Goal: Check status: Check status

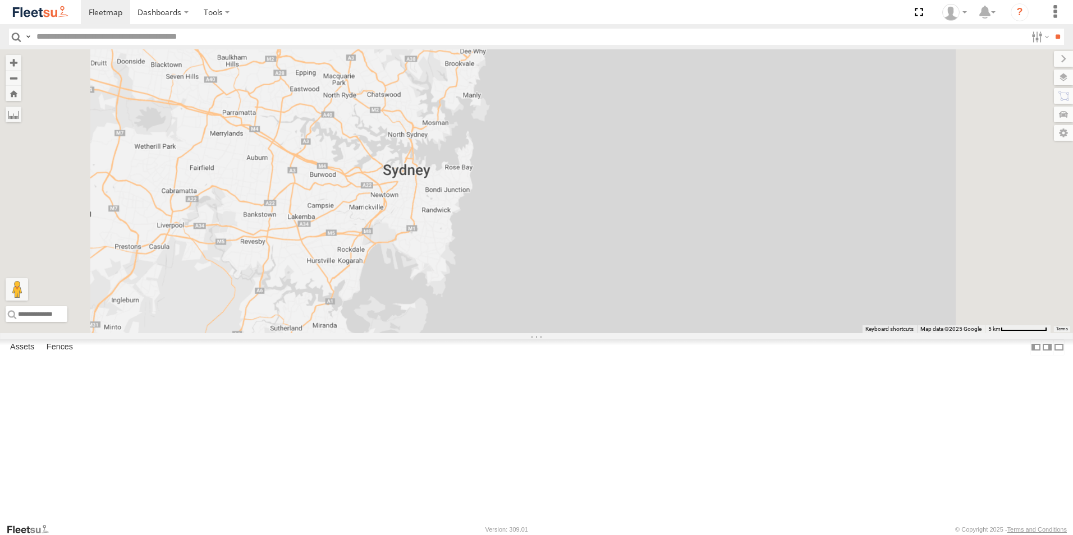
drag, startPoint x: 377, startPoint y: 174, endPoint x: 511, endPoint y: 212, distance: 139.4
click at [511, 212] on div at bounding box center [536, 191] width 1073 height 284
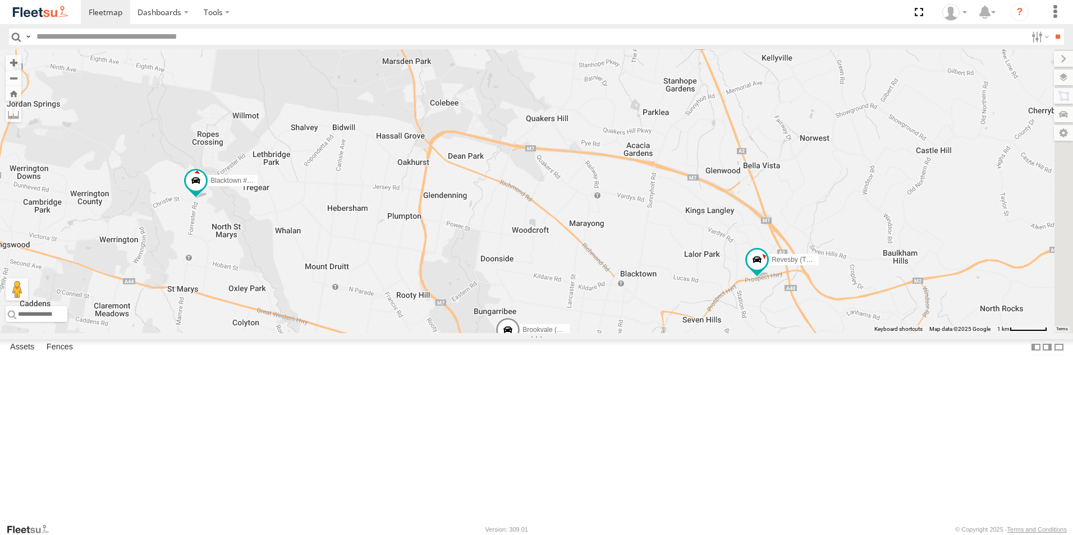
drag, startPoint x: 803, startPoint y: 419, endPoint x: 659, endPoint y: 399, distance: 146.1
click at [659, 333] on div "Rural (T08 - Matt) Blacktown #1 (T09 - [PERSON_NAME]) Brookvale (T10 - [PERSON_…" at bounding box center [536, 191] width 1073 height 284
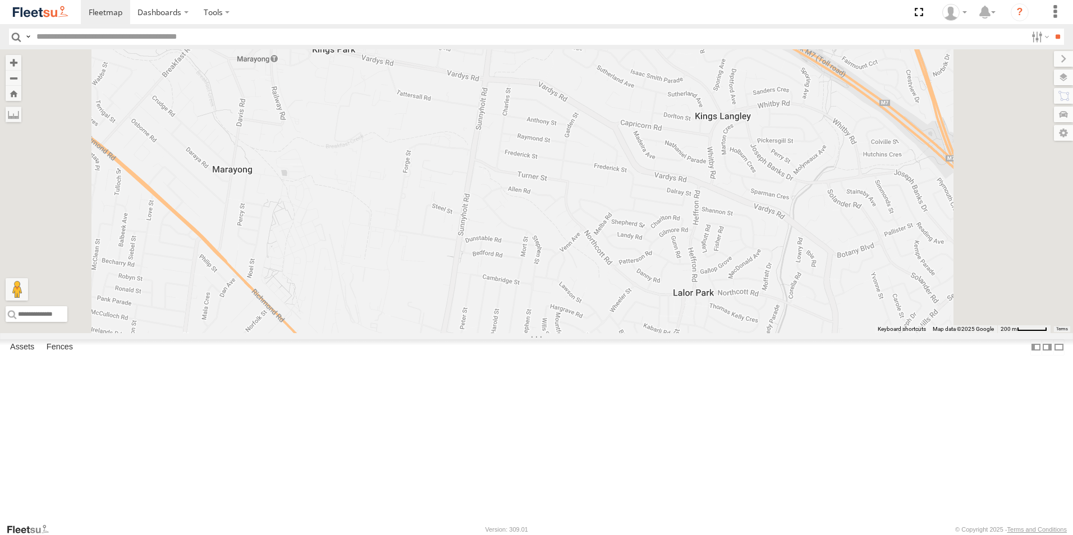
drag, startPoint x: 650, startPoint y: 262, endPoint x: 629, endPoint y: 340, distance: 80.7
click at [629, 333] on div "Rural (T08 - Matt) Blacktown #1 (T09 - [PERSON_NAME]) Brookvale (T10 - [PERSON_…" at bounding box center [536, 191] width 1073 height 284
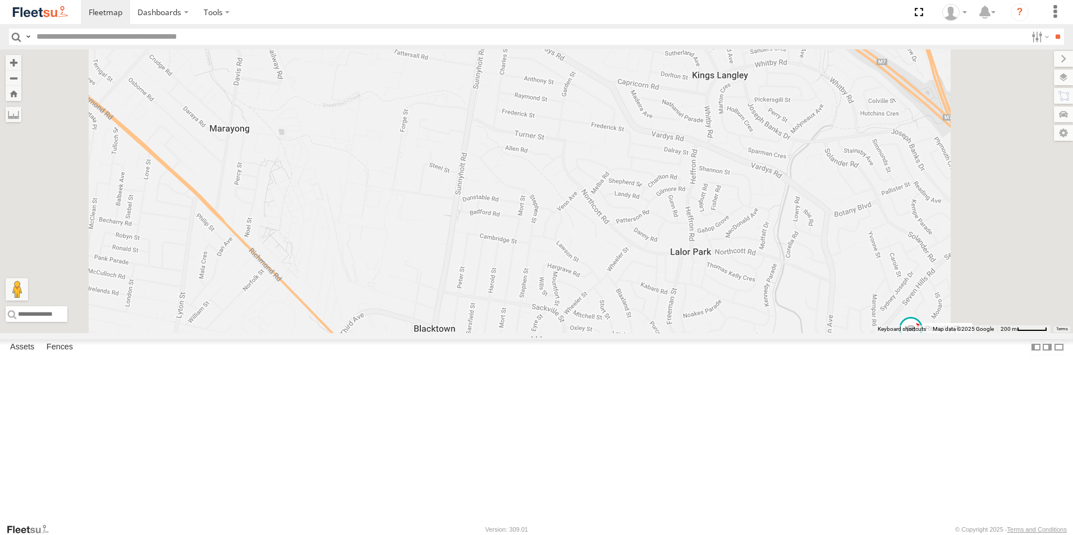
drag, startPoint x: 631, startPoint y: 309, endPoint x: 615, endPoint y: 185, distance: 125.6
click at [615, 187] on div "Rural (T08 - Matt) Blacktown #1 (T09 - [PERSON_NAME]) Brookvale (T10 - [PERSON_…" at bounding box center [536, 191] width 1073 height 284
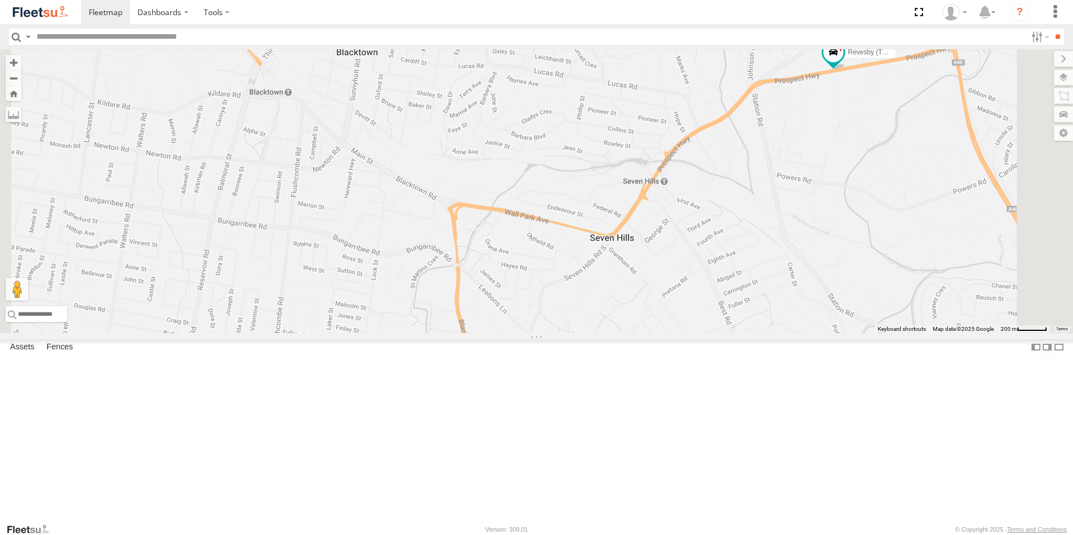
drag, startPoint x: 674, startPoint y: 327, endPoint x: 619, endPoint y: 221, distance: 119.4
click at [619, 221] on div "Rural (T08 - Matt) Blacktown #1 (T09 - [PERSON_NAME]) Brookvale (T10 - [PERSON_…" at bounding box center [536, 191] width 1073 height 284
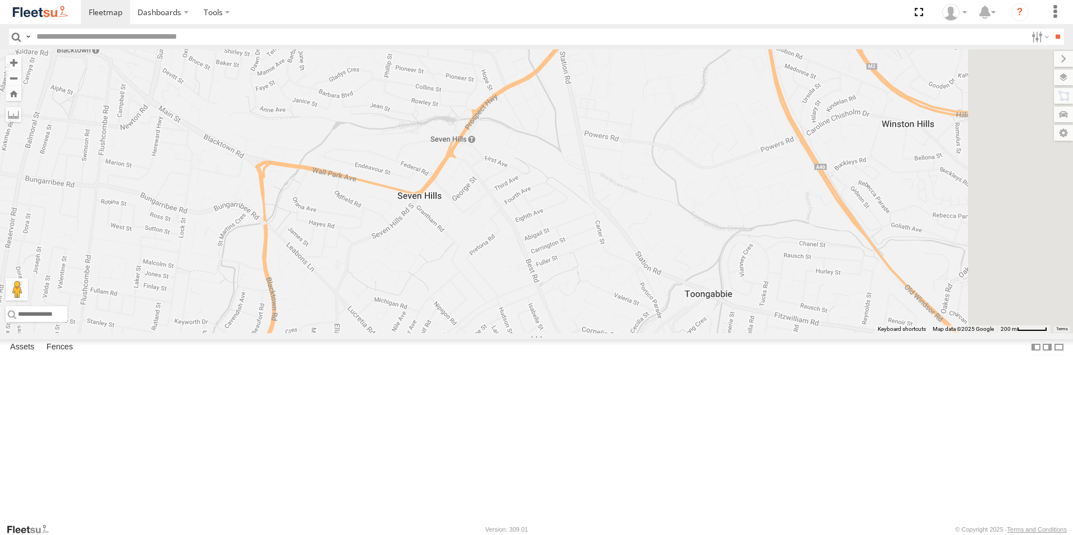
drag, startPoint x: 867, startPoint y: 193, endPoint x: 692, endPoint y: 220, distance: 177.7
click at [696, 218] on div "Rural (T08 - Matt) Blacktown #1 (T09 - [PERSON_NAME]) Brookvale (T10 - [PERSON_…" at bounding box center [536, 191] width 1073 height 284
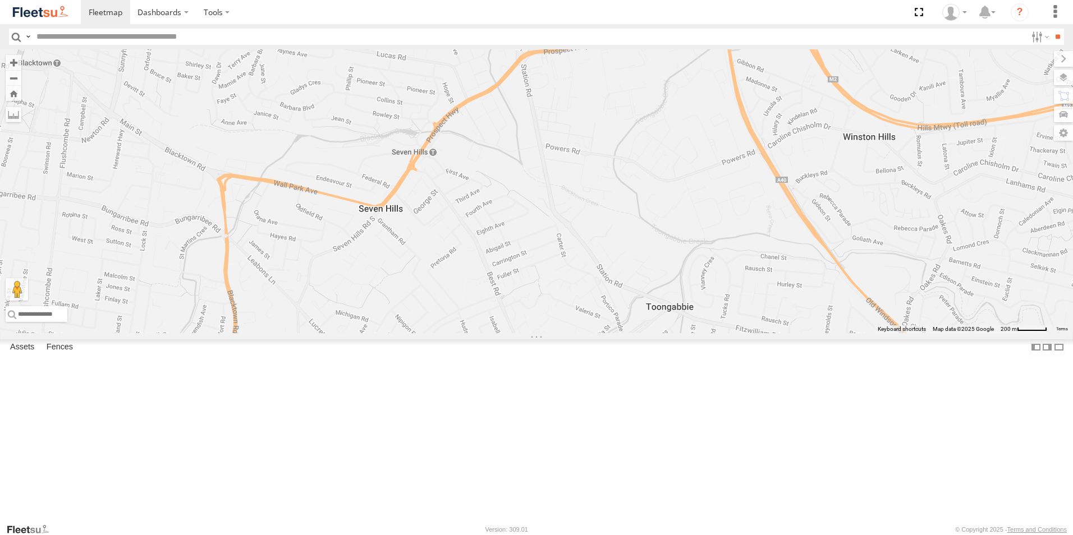
drag, startPoint x: 684, startPoint y: 196, endPoint x: 747, endPoint y: 172, distance: 68.0
click at [747, 167] on div "Rural (T08 - Matt) Blacktown #1 (T09 - [PERSON_NAME]) Brookvale (T10 - [PERSON_…" at bounding box center [536, 191] width 1073 height 284
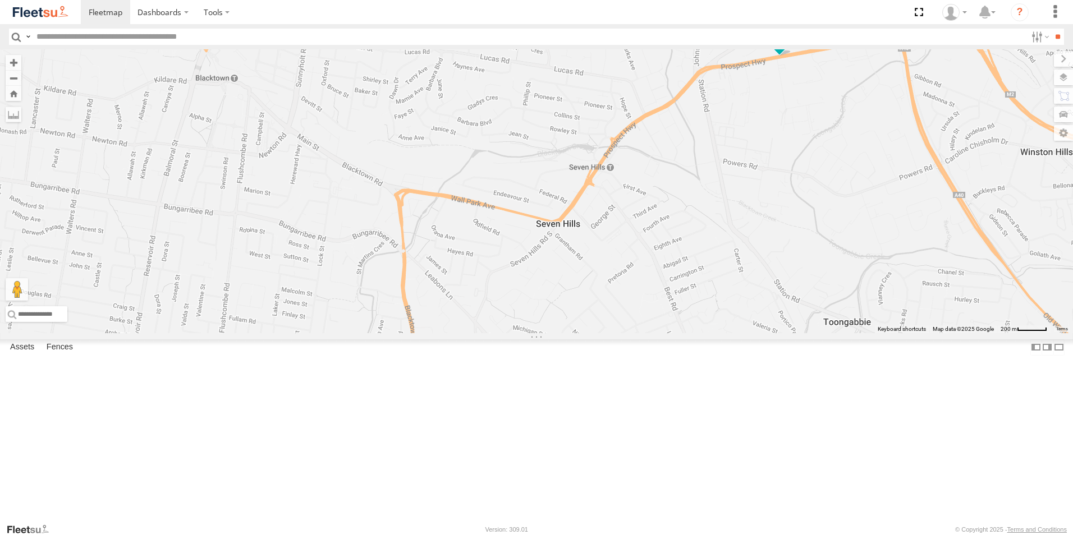
drag, startPoint x: 545, startPoint y: 216, endPoint x: 670, endPoint y: 261, distance: 133.1
click at [671, 261] on div "Rural (T08 - Matt) Blacktown #1 (T09 - [PERSON_NAME]) Brookvale (T10 - [PERSON_…" at bounding box center [536, 191] width 1073 height 284
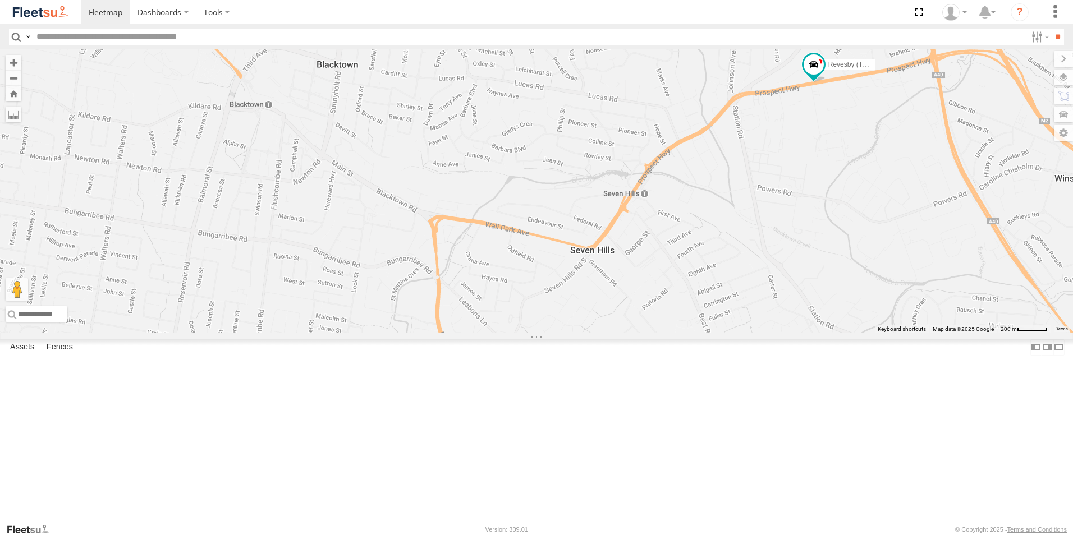
drag, startPoint x: 502, startPoint y: 227, endPoint x: 475, endPoint y: 352, distance: 128.0
click at [475, 333] on div "Rural (T08 - Matt) Blacktown #1 (T09 - [PERSON_NAME]) Brookvale (T10 - [PERSON_…" at bounding box center [536, 191] width 1073 height 284
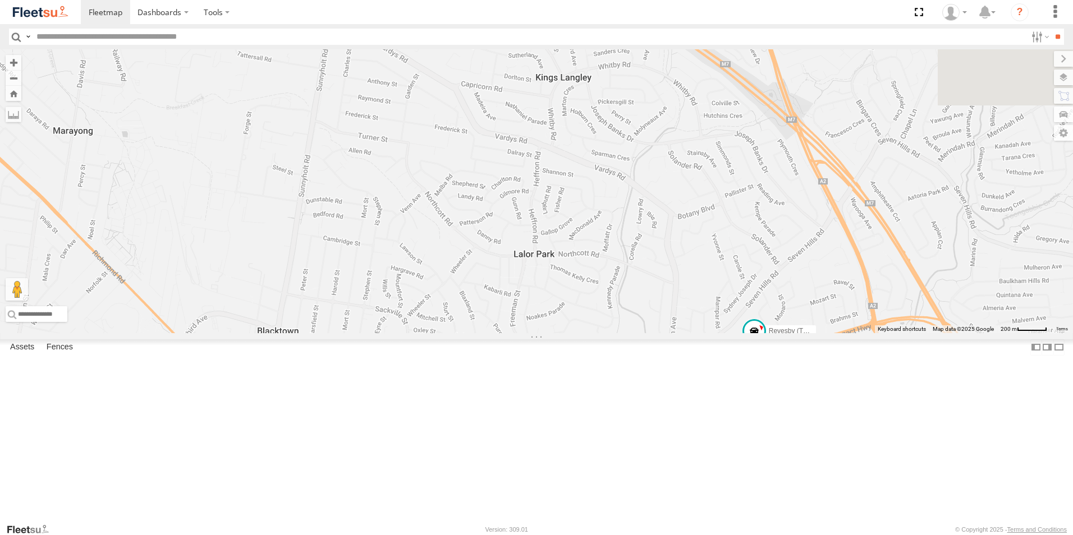
drag, startPoint x: 687, startPoint y: 296, endPoint x: 604, endPoint y: 164, distance: 155.5
click at [606, 167] on div "Rural (T08 - Matt) Blacktown #1 (T09 - [PERSON_NAME]) Brookvale (T10 - [PERSON_…" at bounding box center [536, 191] width 1073 height 284
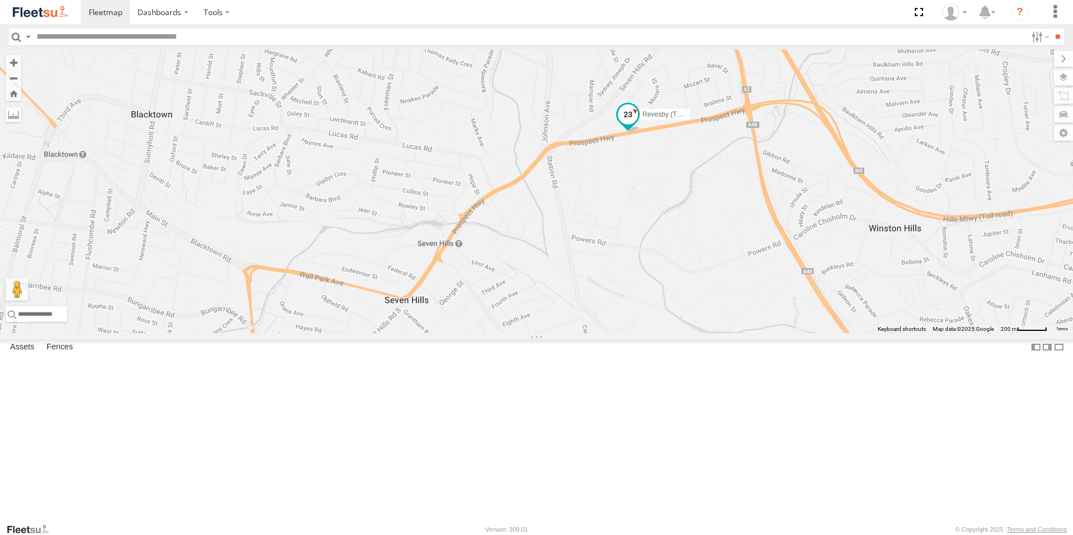
click at [638, 125] on span at bounding box center [628, 114] width 20 height 20
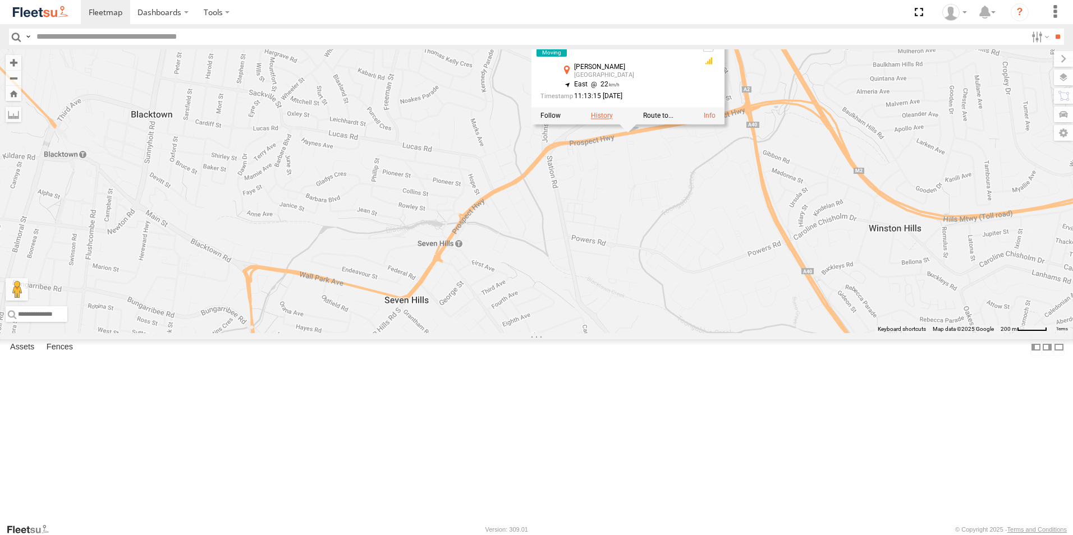
click at [613, 119] on label at bounding box center [602, 116] width 22 height 8
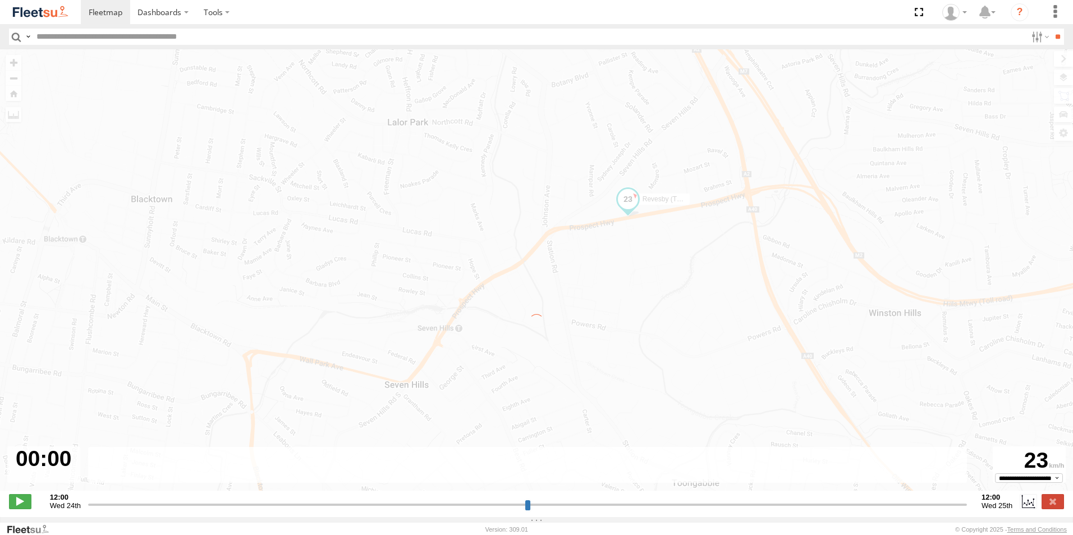
type input "**********"
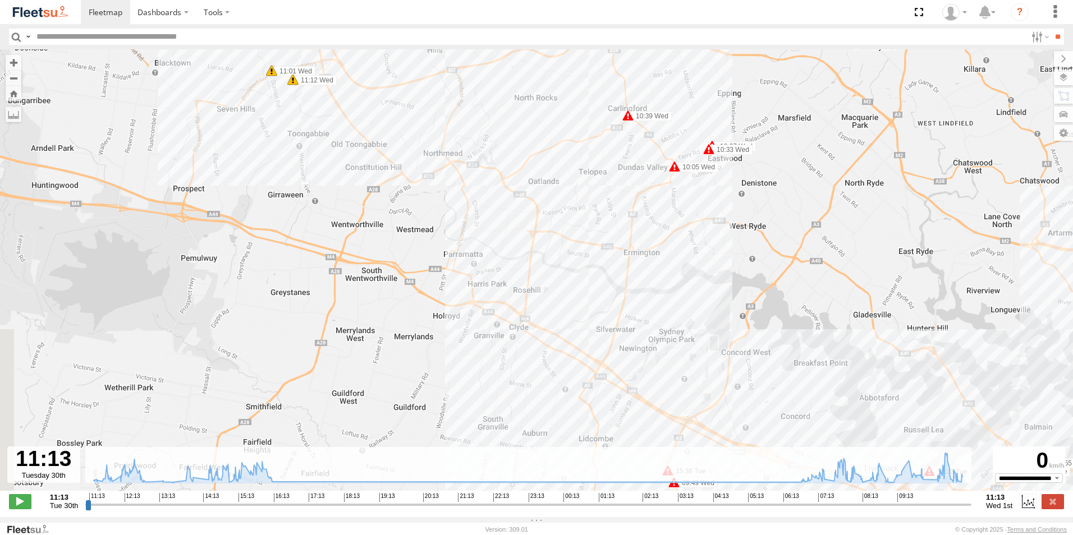
drag, startPoint x: 311, startPoint y: 152, endPoint x: 323, endPoint y: 179, distance: 29.2
click at [323, 179] on div "Revesby (T07 - [PERSON_NAME]) 12:02 Tue 12:05 Tue 12:10 Tue 12:12 Tue 12:35 Tue…" at bounding box center [536, 275] width 1073 height 453
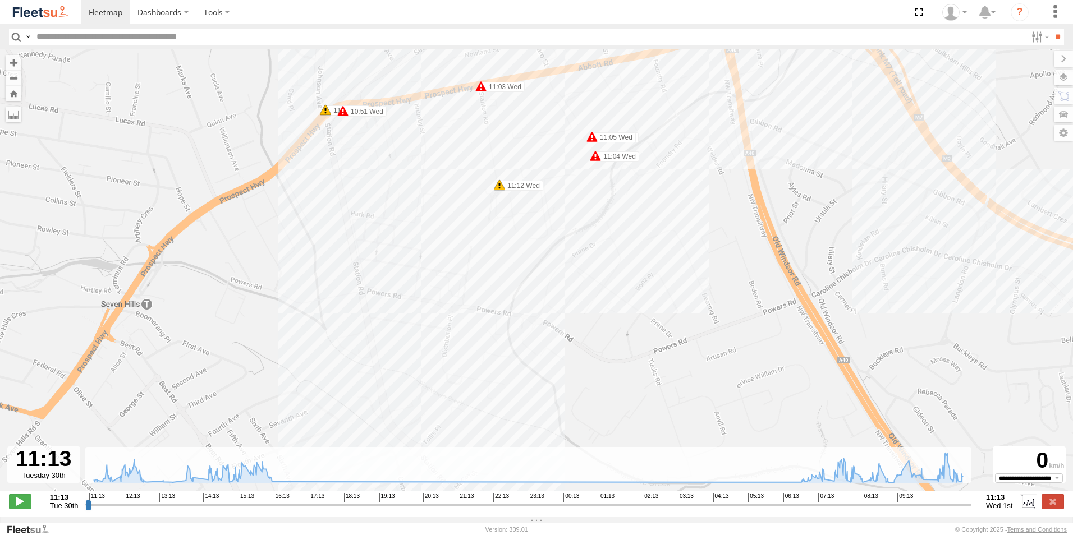
drag, startPoint x: 408, startPoint y: 127, endPoint x: 383, endPoint y: 197, distance: 75.1
click at [383, 197] on div "Revesby (T07 - [PERSON_NAME]) 12:02 Tue 12:05 Tue 12:10 Tue 12:12 Tue 12:35 Tue…" at bounding box center [536, 275] width 1073 height 453
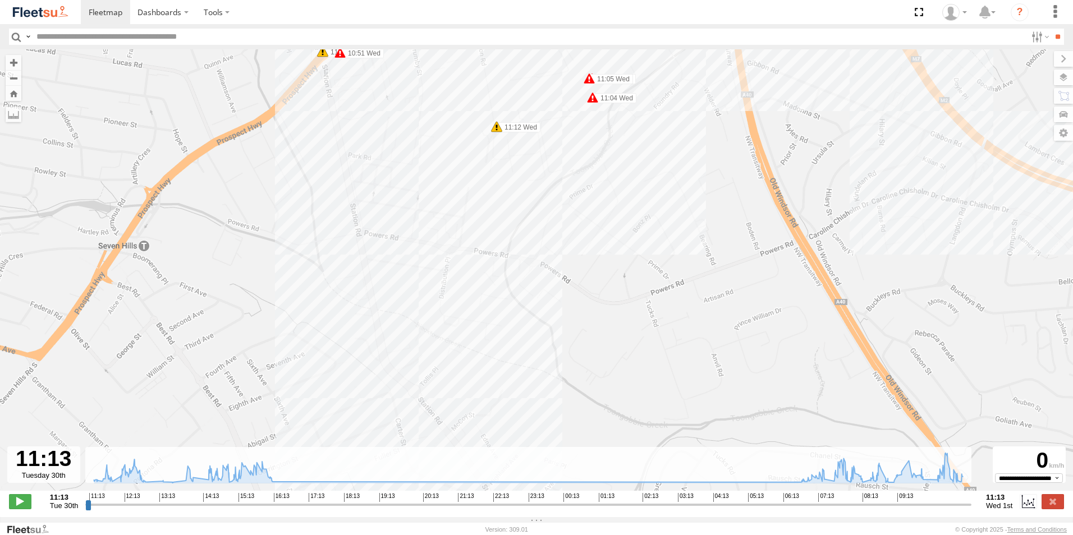
drag, startPoint x: 428, startPoint y: 215, endPoint x: 427, endPoint y: 121, distance: 94.8
click at [427, 122] on div "Revesby (T07 - [PERSON_NAME]) 12:02 Tue 12:05 Tue 12:10 Tue 12:12 Tue 12:35 Tue…" at bounding box center [536, 275] width 1073 height 453
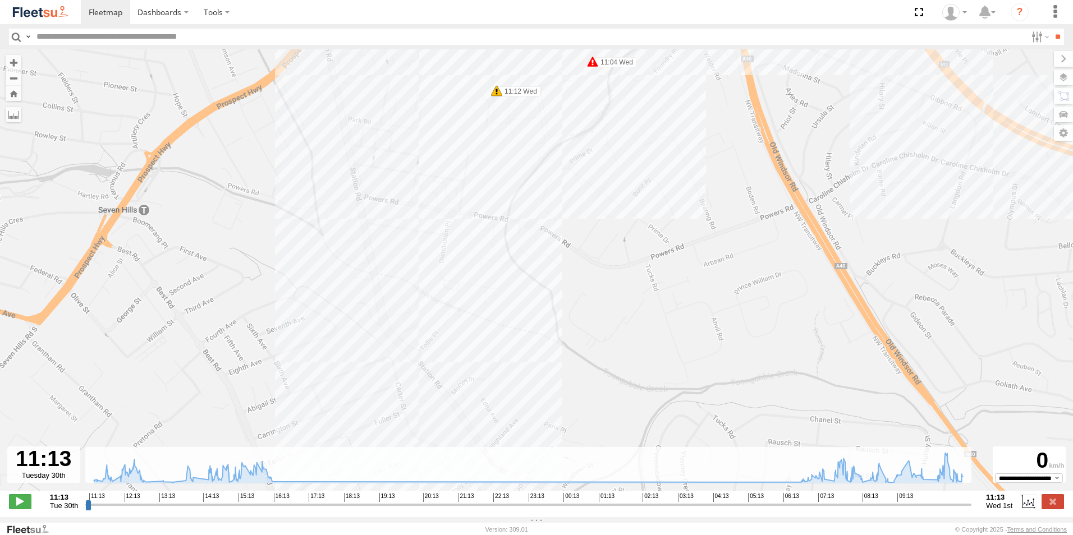
drag, startPoint x: 415, startPoint y: 121, endPoint x: 418, endPoint y: 240, distance: 119.0
click at [418, 241] on div "Revesby (T07 - [PERSON_NAME]) 12:02 Tue 12:05 Tue 12:10 Tue 12:12 Tue 12:35 Tue…" at bounding box center [536, 275] width 1073 height 453
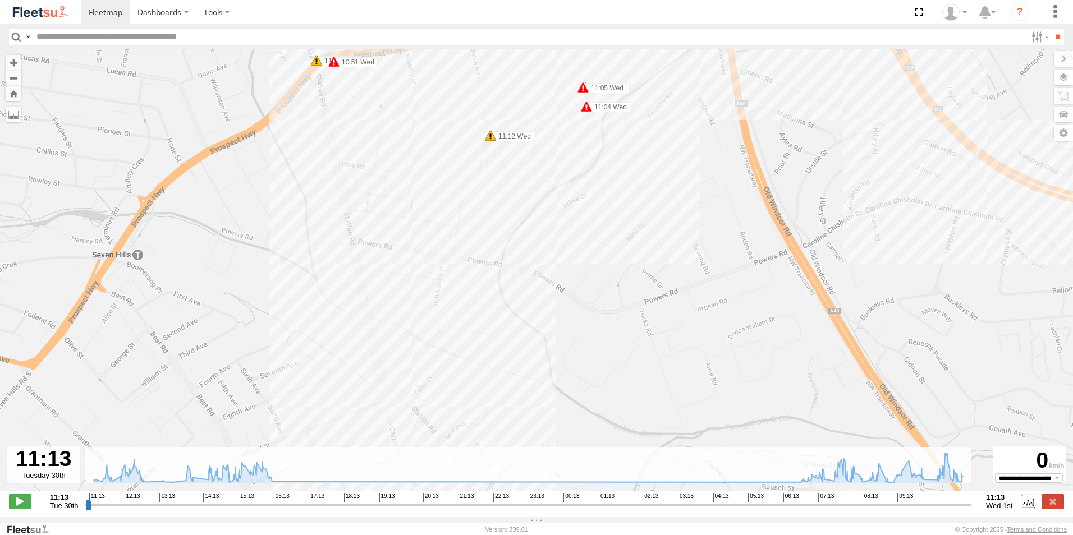
drag, startPoint x: 320, startPoint y: 228, endPoint x: 314, endPoint y: 157, distance: 71.0
click at [314, 157] on div "Revesby (T07 - [PERSON_NAME]) 12:02 Tue 12:05 Tue 12:10 Tue 12:12 Tue 12:35 Tue…" at bounding box center [536, 275] width 1073 height 453
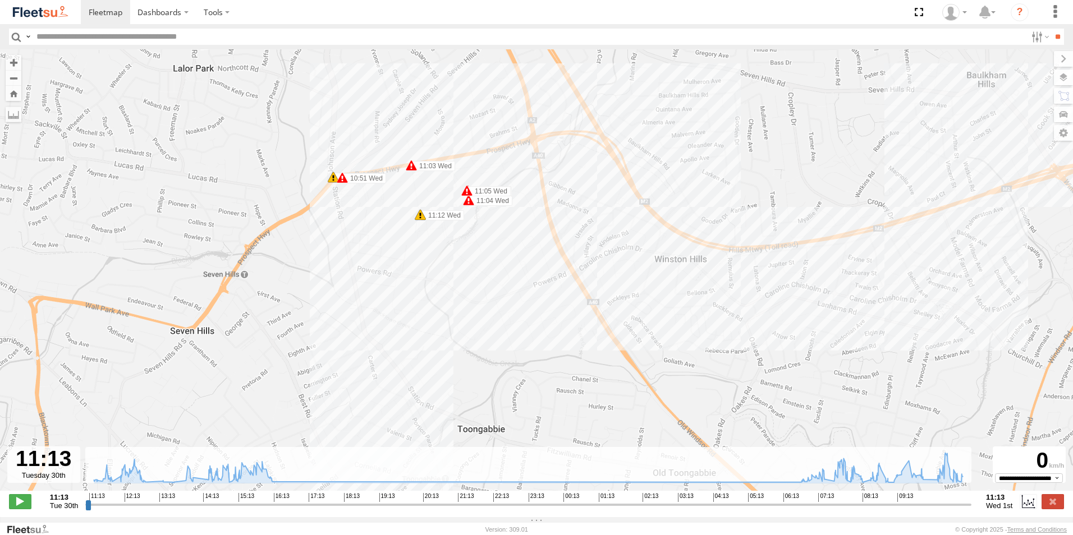
drag, startPoint x: 326, startPoint y: 101, endPoint x: 334, endPoint y: 154, distance: 53.3
click at [334, 154] on div "Revesby (T07 - [PERSON_NAME]) 12:02 Tue 12:05 Tue 12:10 Tue 12:12 Tue 12:35 Tue…" at bounding box center [536, 275] width 1073 height 453
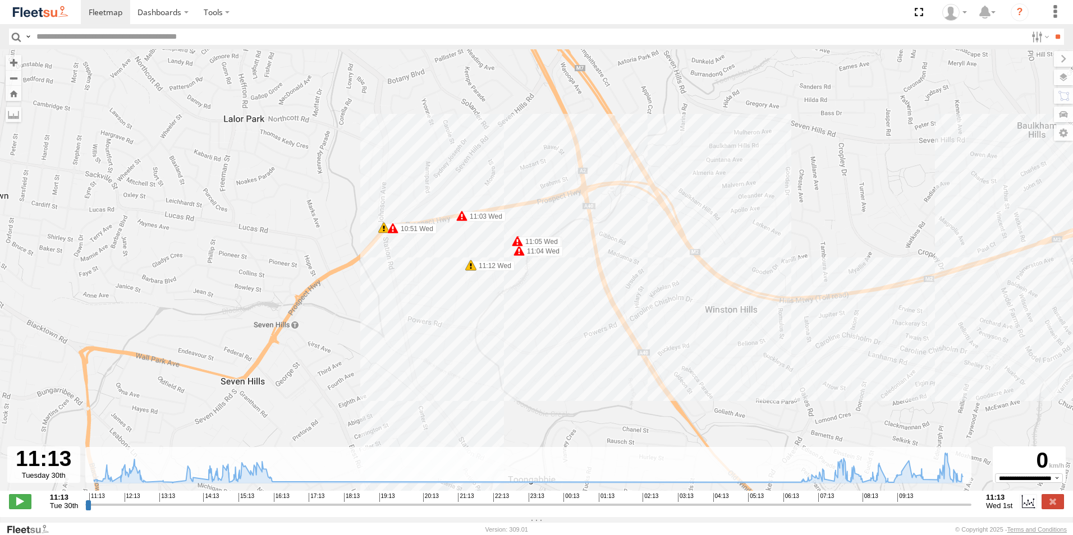
drag, startPoint x: 111, startPoint y: 117, endPoint x: 171, endPoint y: 169, distance: 79.5
click at [171, 169] on div "Revesby (T07 - [PERSON_NAME]) 12:02 Tue 12:05 Tue 12:10 Tue 12:12 Tue 12:35 Tue…" at bounding box center [536, 275] width 1073 height 453
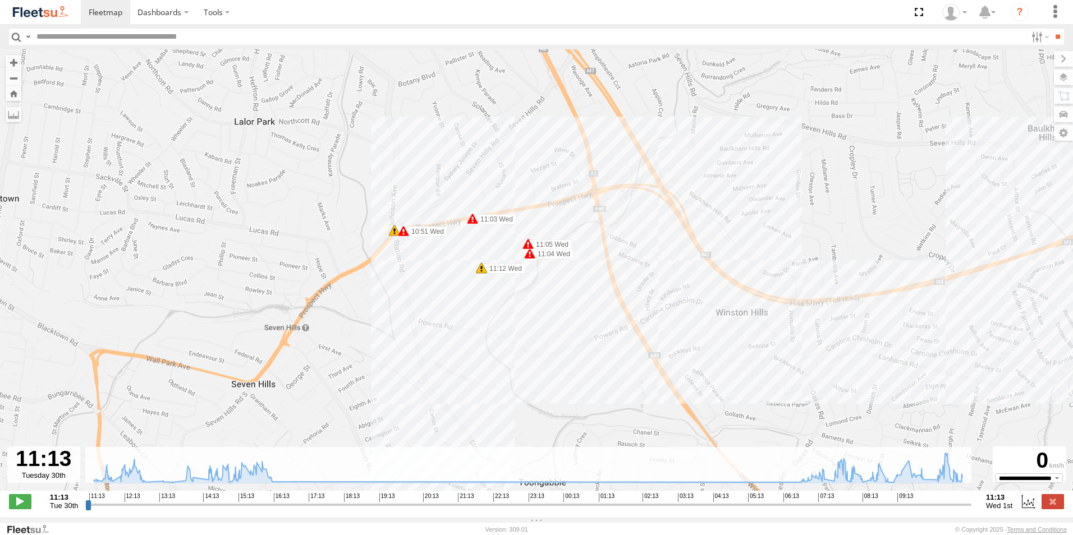
drag, startPoint x: 188, startPoint y: 112, endPoint x: 235, endPoint y: 182, distance: 84.2
click at [235, 182] on div "Revesby (T07 - [PERSON_NAME]) 12:02 Tue 12:05 Tue 12:10 Tue 12:12 Tue 12:35 Tue…" at bounding box center [536, 275] width 1073 height 453
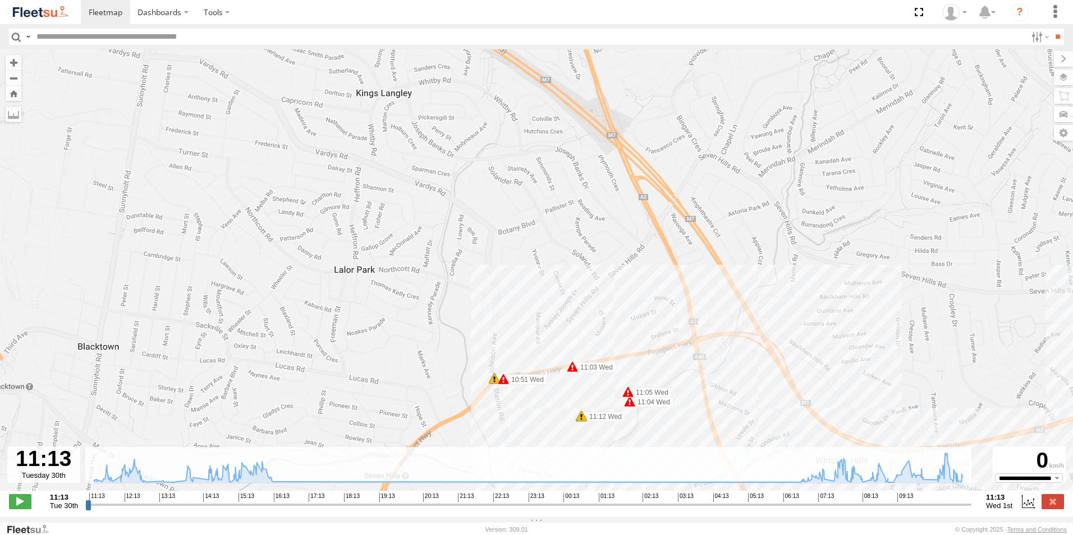
drag, startPoint x: 250, startPoint y: 120, endPoint x: 258, endPoint y: 176, distance: 56.6
click at [258, 176] on div "Revesby (T07 - [PERSON_NAME]) 12:02 Tue 12:05 Tue 12:10 Tue 12:12 Tue 12:35 Tue…" at bounding box center [536, 275] width 1073 height 453
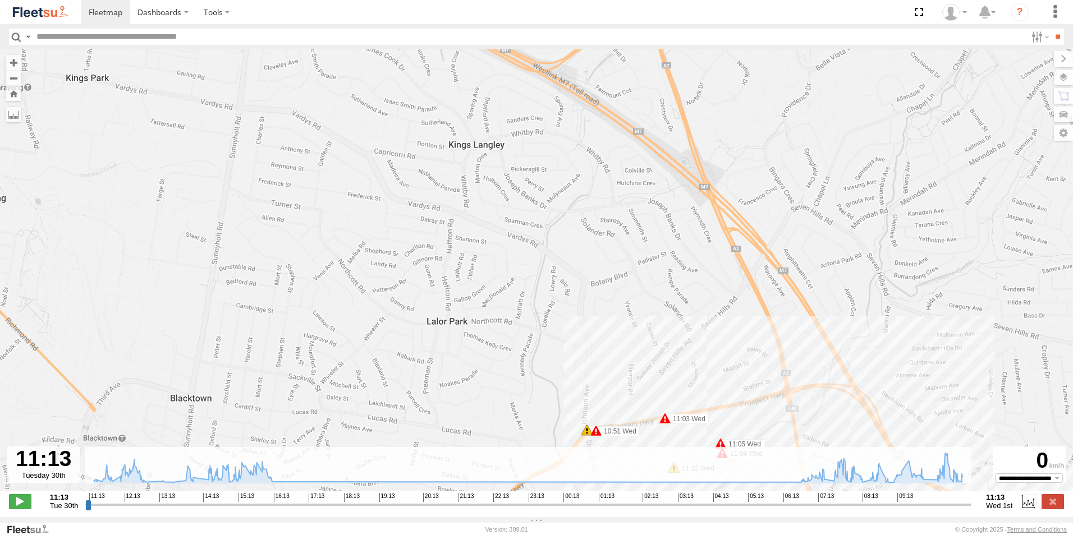
drag, startPoint x: 259, startPoint y: 158, endPoint x: 261, endPoint y: 177, distance: 18.6
click at [355, 215] on div "Revesby (T07 - [PERSON_NAME]) 12:02 Tue 12:05 Tue 12:10 Tue 12:12 Tue 12:35 Tue…" at bounding box center [536, 275] width 1073 height 453
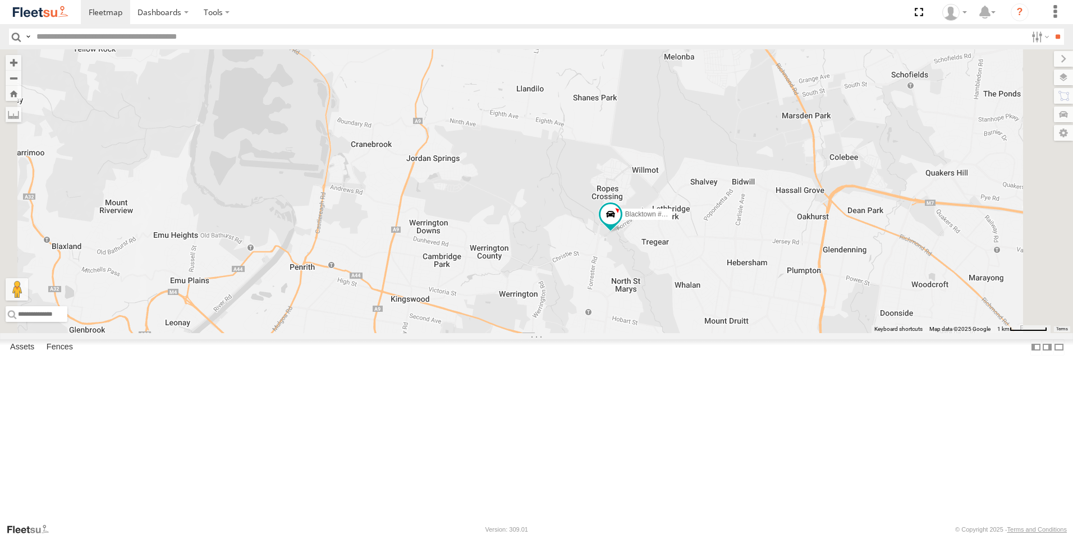
drag, startPoint x: 847, startPoint y: 341, endPoint x: 481, endPoint y: 235, distance: 380.3
click at [481, 235] on div "Brookvale (T10 - Gary) Rural (T08 - Matt) Blacktown #1 (T09 - Brian) Revesby (T…" at bounding box center [536, 191] width 1073 height 284
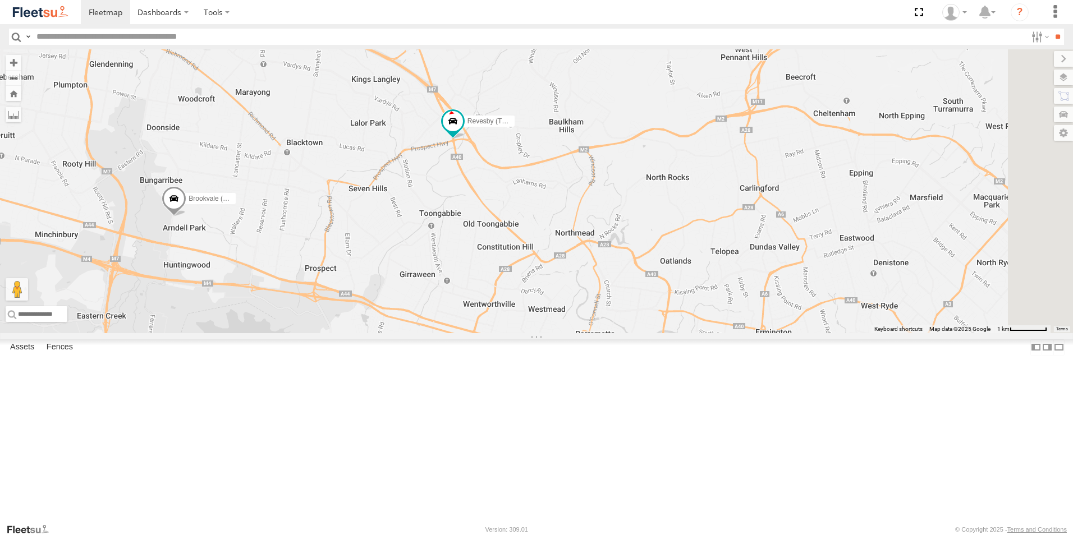
drag, startPoint x: 525, startPoint y: 269, endPoint x: 566, endPoint y: 270, distance: 41.0
click at [566, 270] on div "Brookvale (T10 - Gary) Rural (T08 - Matt) Blacktown #1 (T09 - Brian) Revesby (T…" at bounding box center [536, 191] width 1073 height 284
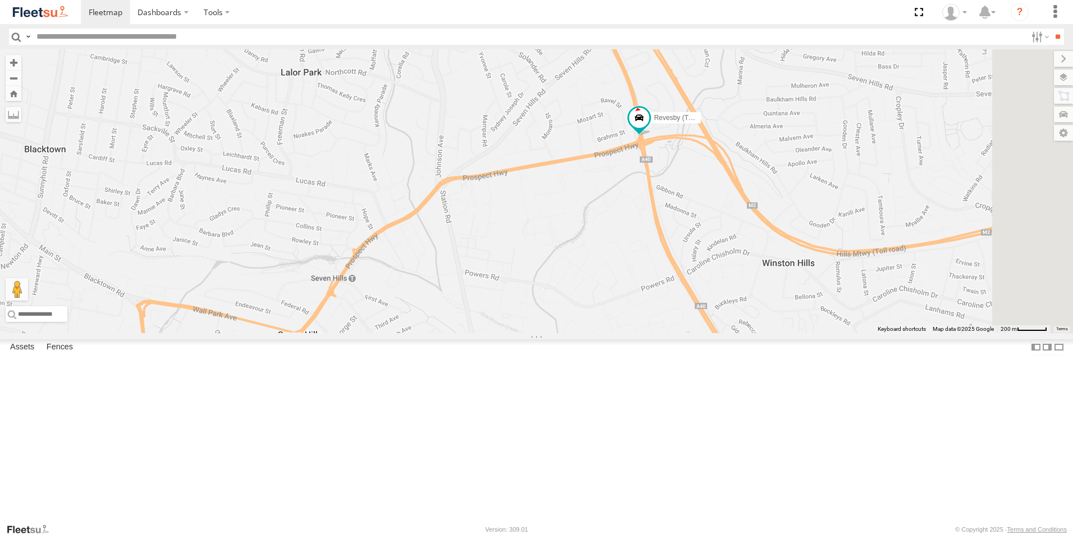
drag, startPoint x: 572, startPoint y: 225, endPoint x: 541, endPoint y: 278, distance: 61.3
click at [541, 278] on div "Brookvale (T10 - Gary) Rural (T08 - Matt) Blacktown #1 (T09 - Brian) Revesby (T…" at bounding box center [536, 191] width 1073 height 284
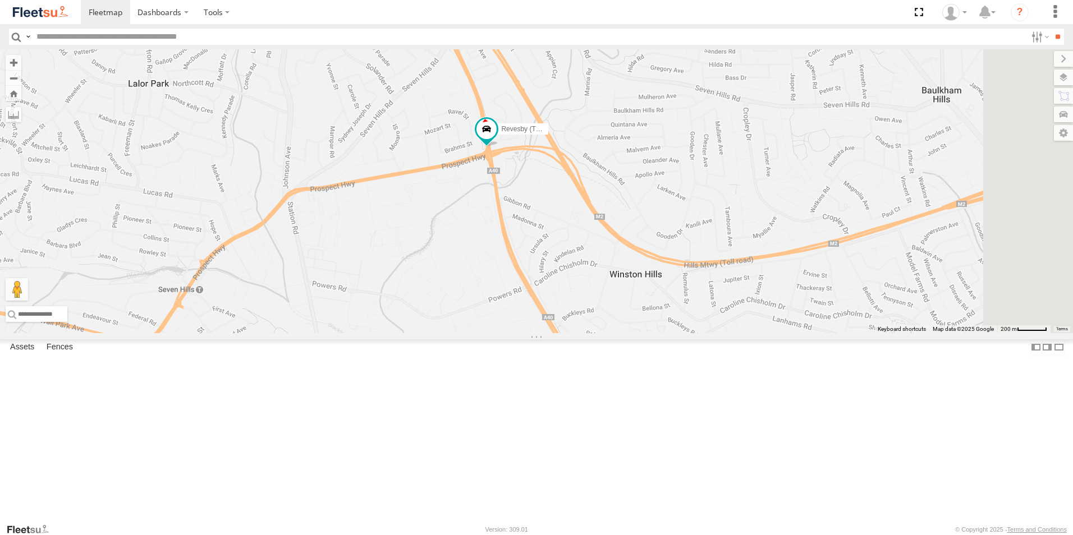
drag, startPoint x: 645, startPoint y: 158, endPoint x: 492, endPoint y: 172, distance: 153.2
click at [492, 172] on div "Brookvale (T10 - Gary) Rural (T08 - Matt) Blacktown #1 (T09 - Brian) Revesby (T…" at bounding box center [536, 191] width 1073 height 284
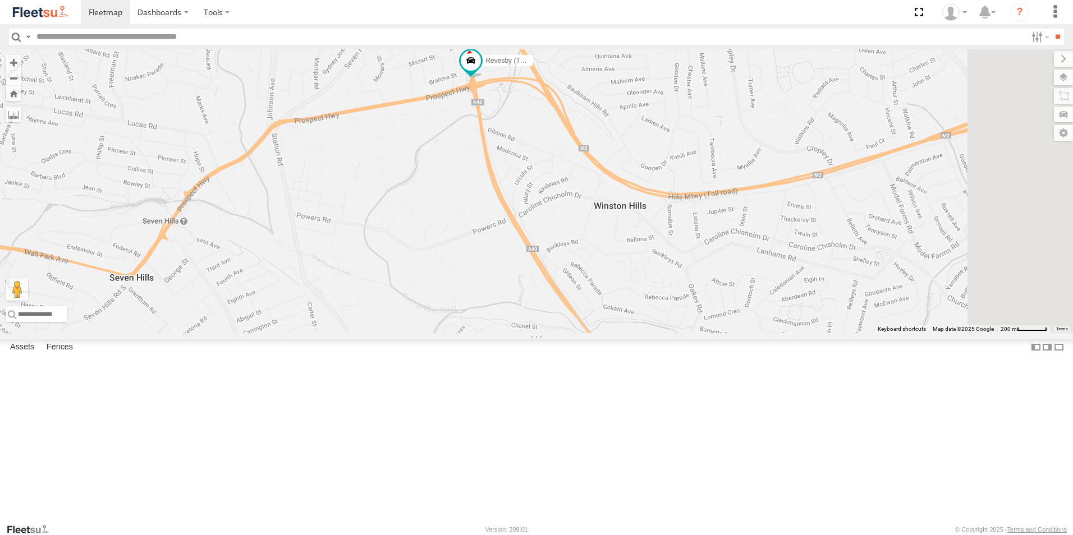
drag, startPoint x: 587, startPoint y: 348, endPoint x: 584, endPoint y: 320, distance: 28.7
click at [584, 320] on div "Brookvale (T10 - Gary) Rural (T08 - Matt) Blacktown #1 (T09 - Brian) Revesby (T…" at bounding box center [536, 191] width 1073 height 284
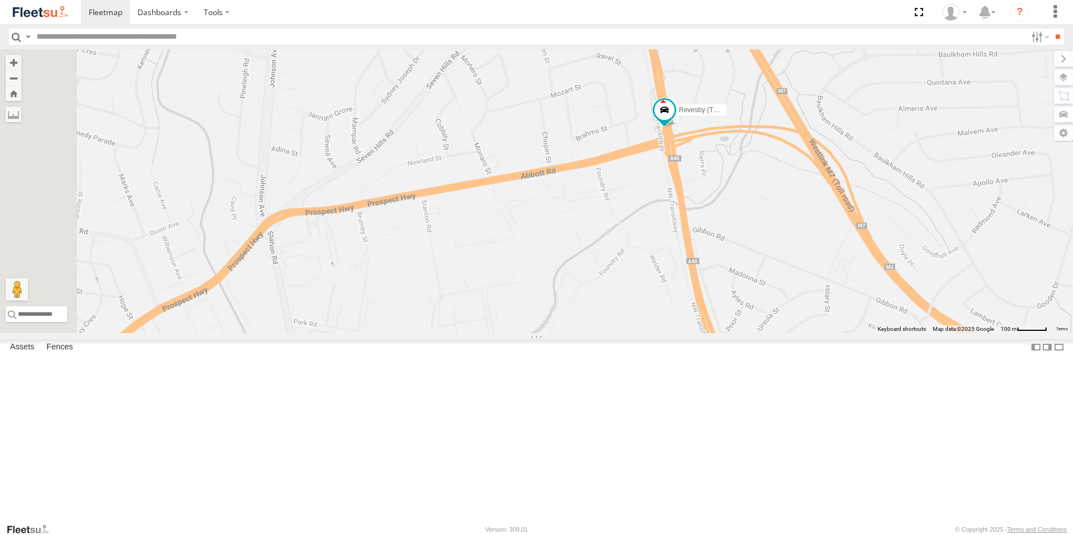
drag, startPoint x: 521, startPoint y: 341, endPoint x: 667, endPoint y: 284, distance: 156.8
click at [669, 291] on div "Brookvale (T10 - Gary) Rural (T08 - Matt) Blacktown #1 (T09 - Brian) Revesby (T…" at bounding box center [536, 191] width 1073 height 284
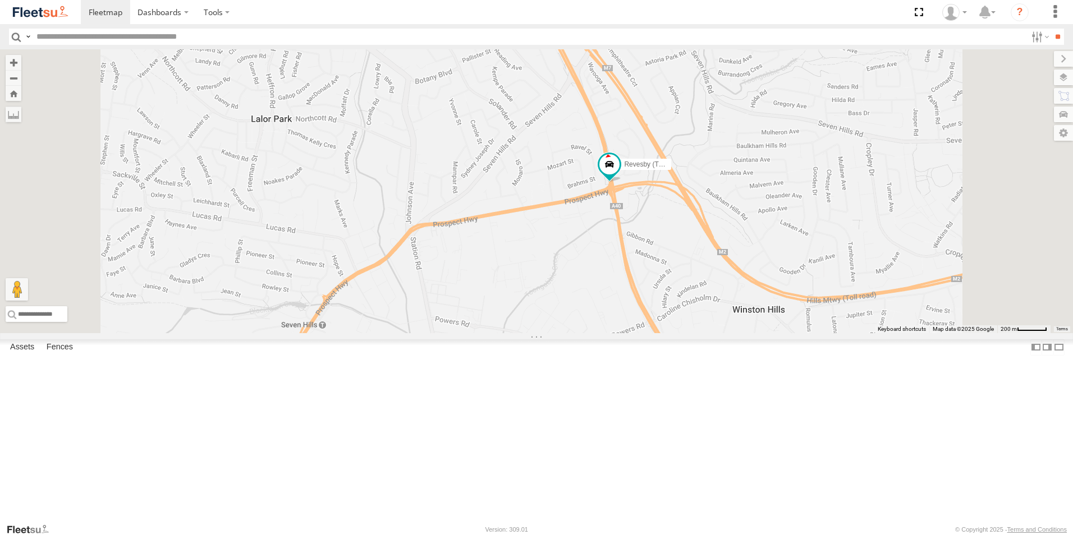
drag, startPoint x: 532, startPoint y: 186, endPoint x: 545, endPoint y: 250, distance: 64.7
click at [545, 250] on div "Brookvale (T10 - Gary) Rural (T08 - Matt) Blacktown #1 (T09 - Brian) Revesby (T…" at bounding box center [536, 191] width 1073 height 284
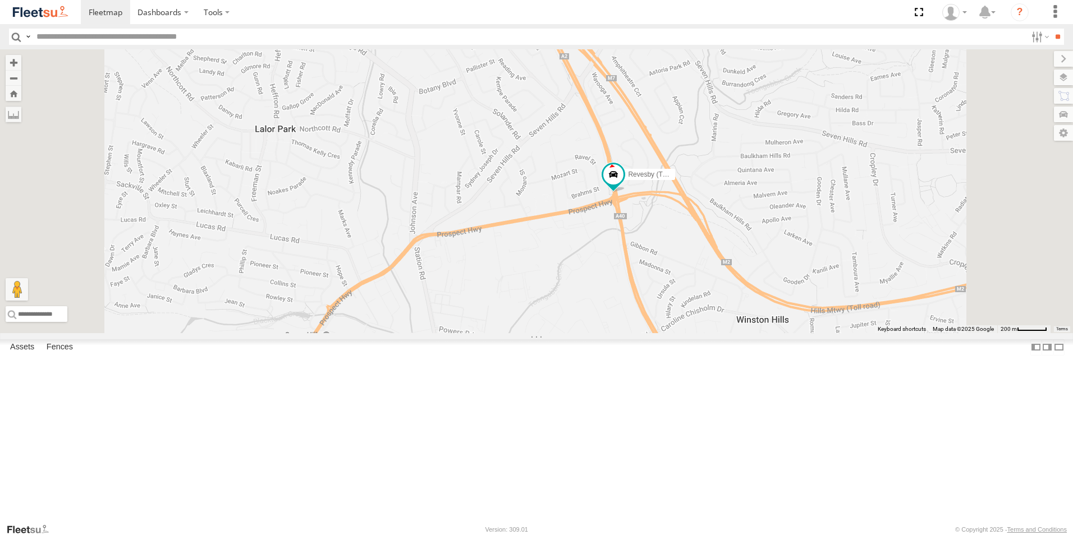
drag, startPoint x: 557, startPoint y: 283, endPoint x: 566, endPoint y: 287, distance: 9.8
click at [564, 292] on div "Brookvale (T10 - Gary) Rural (T08 - Matt) Blacktown #1 (T09 - Brian) Revesby (T…" at bounding box center [536, 191] width 1073 height 284
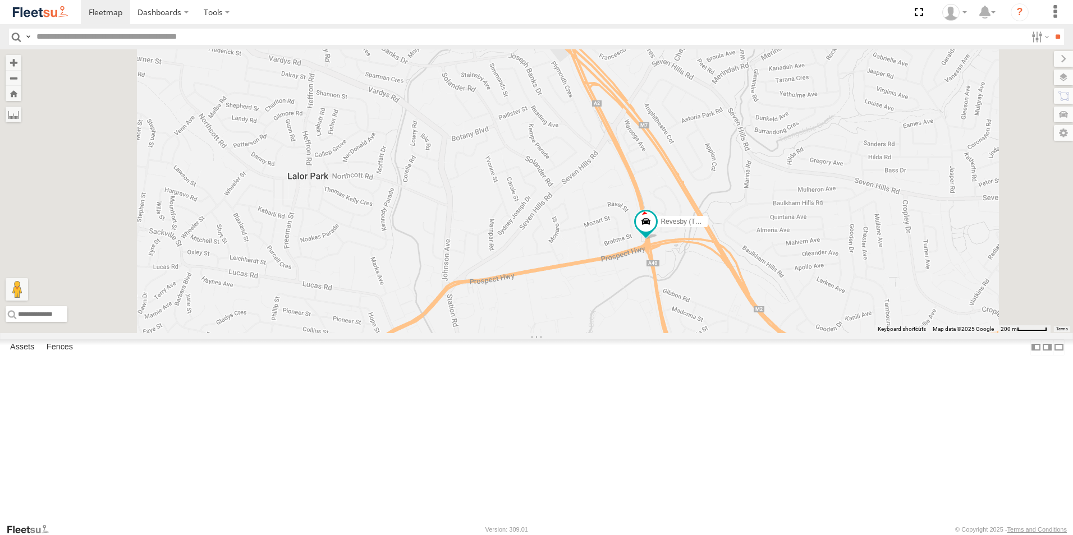
drag, startPoint x: 549, startPoint y: 237, endPoint x: 590, endPoint y: 303, distance: 77.5
click at [590, 303] on div "Brookvale (T10 - Gary) Rural (T08 - Matt) Blacktown #1 (T09 - Brian) Revesby (T…" at bounding box center [536, 191] width 1073 height 284
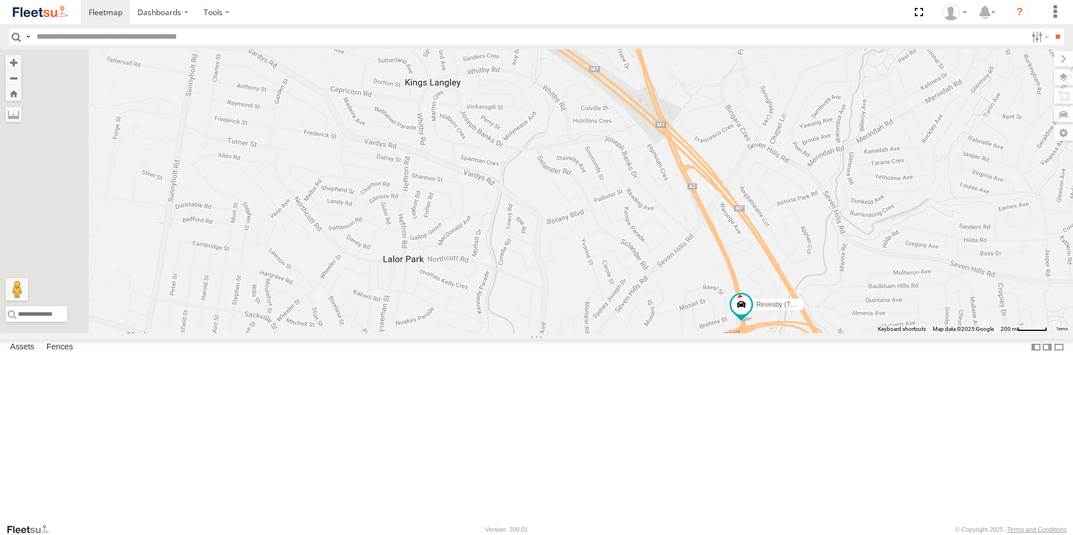
drag, startPoint x: 562, startPoint y: 234, endPoint x: 642, endPoint y: 289, distance: 97.7
click at [642, 289] on div "Brookvale (T10 - Gary) Rural (T08 - Matt) Blacktown #1 (T09 - Brian) Revesby (T…" at bounding box center [536, 191] width 1073 height 284
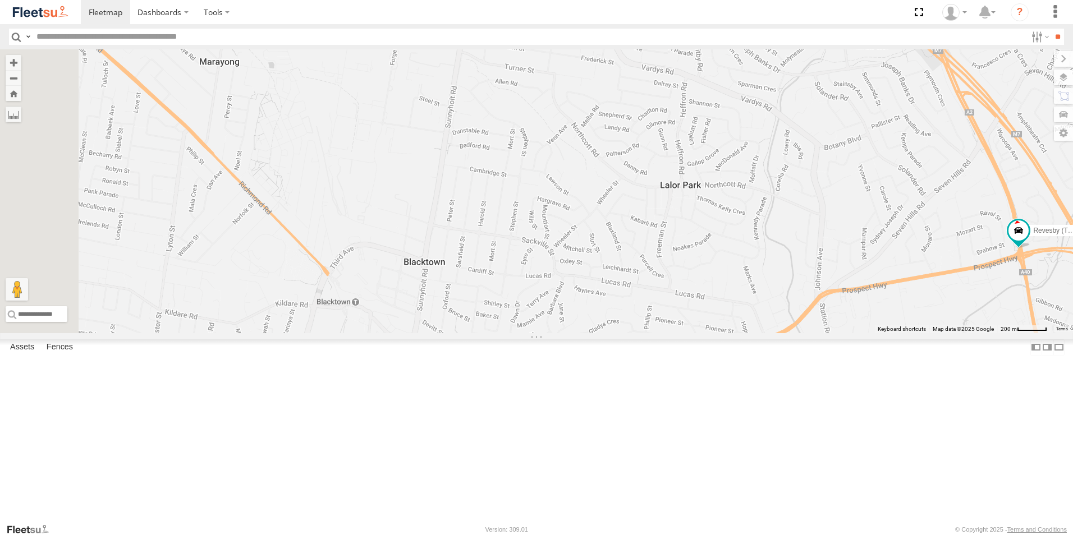
drag, startPoint x: 627, startPoint y: 231, endPoint x: 891, endPoint y: 200, distance: 266.5
click at [904, 155] on div "Brookvale (T10 - Gary) Rural (T08 - Matt) Blacktown #1 (T09 - Brian) Revesby (T…" at bounding box center [536, 191] width 1073 height 284
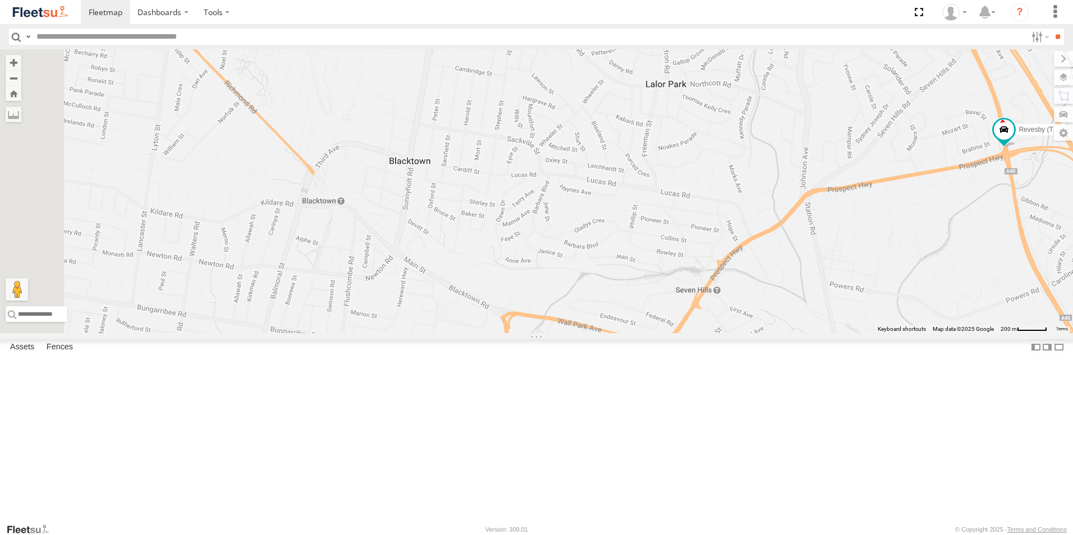
drag, startPoint x: 872, startPoint y: 320, endPoint x: 854, endPoint y: 255, distance: 68.2
click at [857, 232] on div "Brookvale (T10 - Gary) Rural (T08 - Matt) Blacktown #1 (T09 - Brian) Revesby (T…" at bounding box center [536, 191] width 1073 height 284
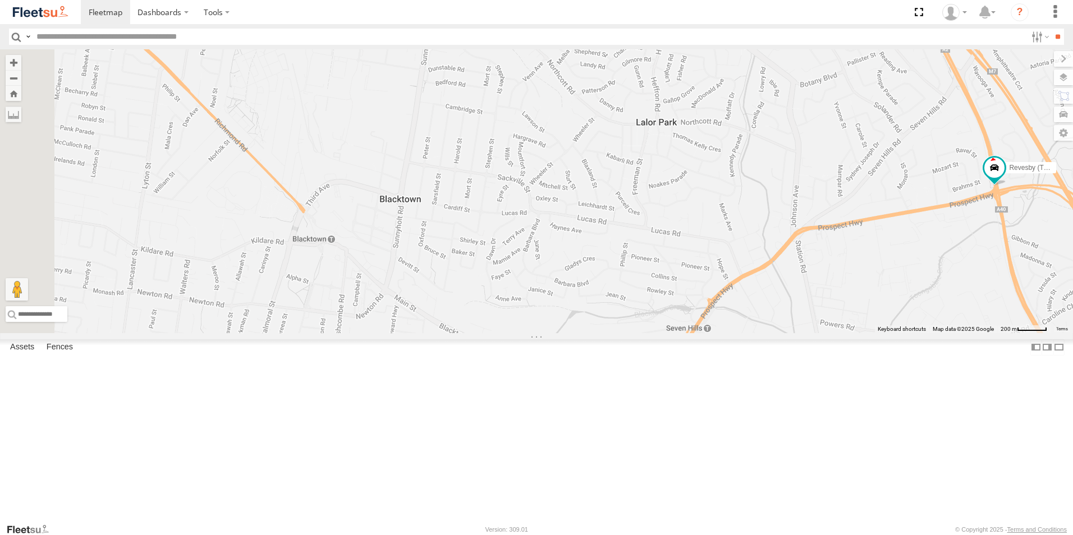
drag, startPoint x: 549, startPoint y: 329, endPoint x: 551, endPoint y: 370, distance: 41.0
click at [540, 333] on div "Brookvale (T10 - Gary) Rural (T08 - Matt) Blacktown #1 (T09 - Brian) Revesby (T…" at bounding box center [536, 191] width 1073 height 284
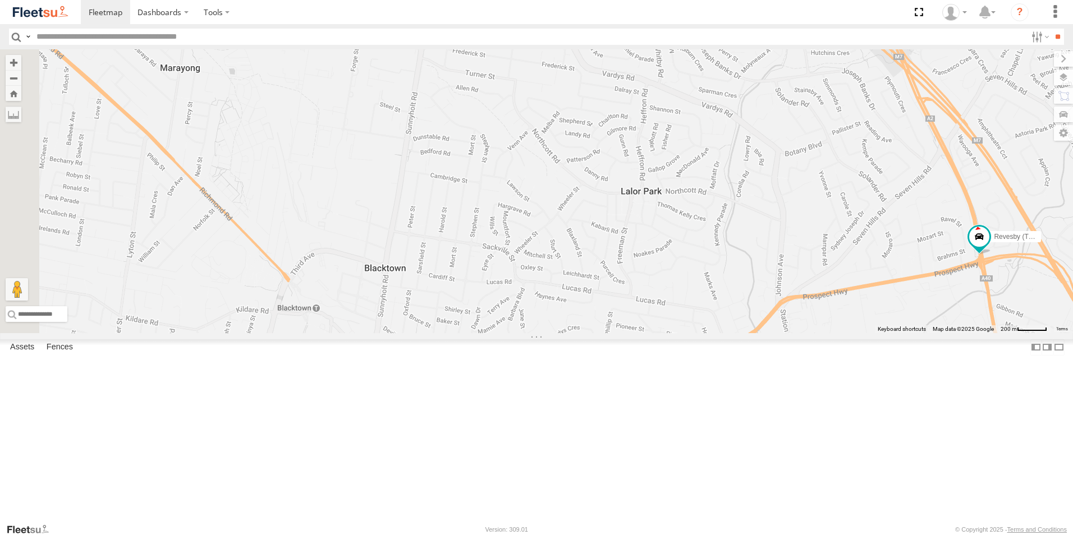
drag, startPoint x: 576, startPoint y: 246, endPoint x: 525, endPoint y: 346, distance: 112.7
click at [527, 333] on div "Brookvale (T10 - Gary) Rural (T08 - Matt) Blacktown #1 (T09 - Brian) Revesby (T…" at bounding box center [536, 191] width 1073 height 284
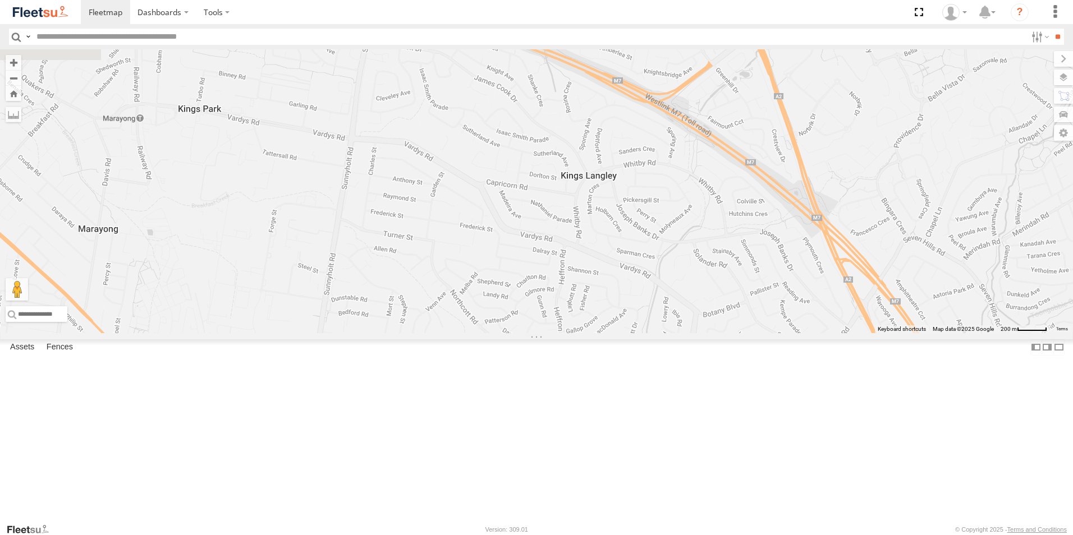
drag, startPoint x: 528, startPoint y: 225, endPoint x: 507, endPoint y: 302, distance: 79.8
click at [507, 302] on div "Brookvale (T10 - Gary) Rural (T08 - Matt) Blacktown #1 (T09 - Brian) Revesby (T…" at bounding box center [536, 191] width 1073 height 284
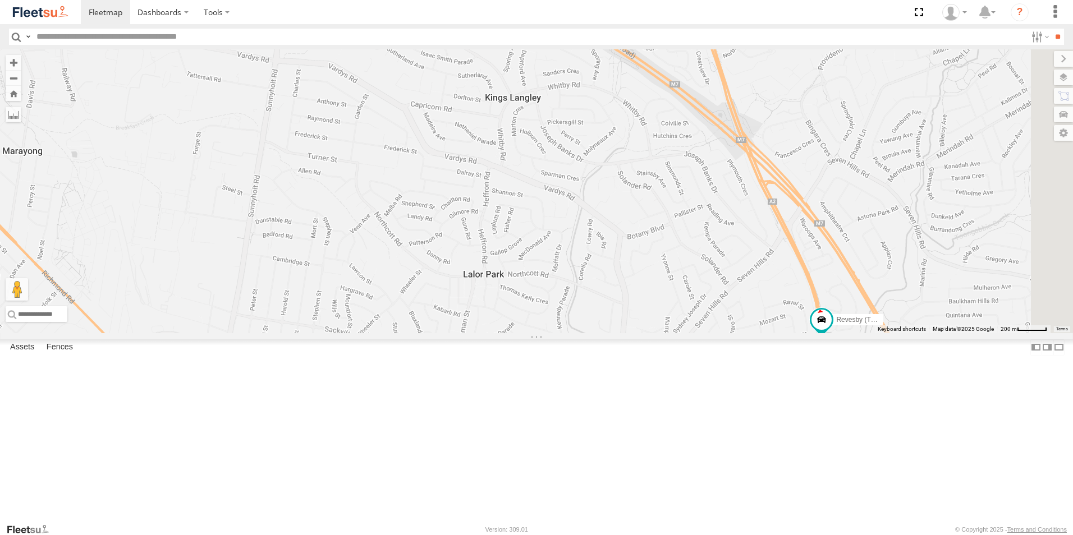
drag, startPoint x: 762, startPoint y: 385, endPoint x: 668, endPoint y: 291, distance: 132.5
click at [668, 291] on div "Brookvale (T10 - Gary) Rural (T08 - Matt) Blacktown #1 (T09 - Brian) Revesby (T…" at bounding box center [536, 191] width 1073 height 284
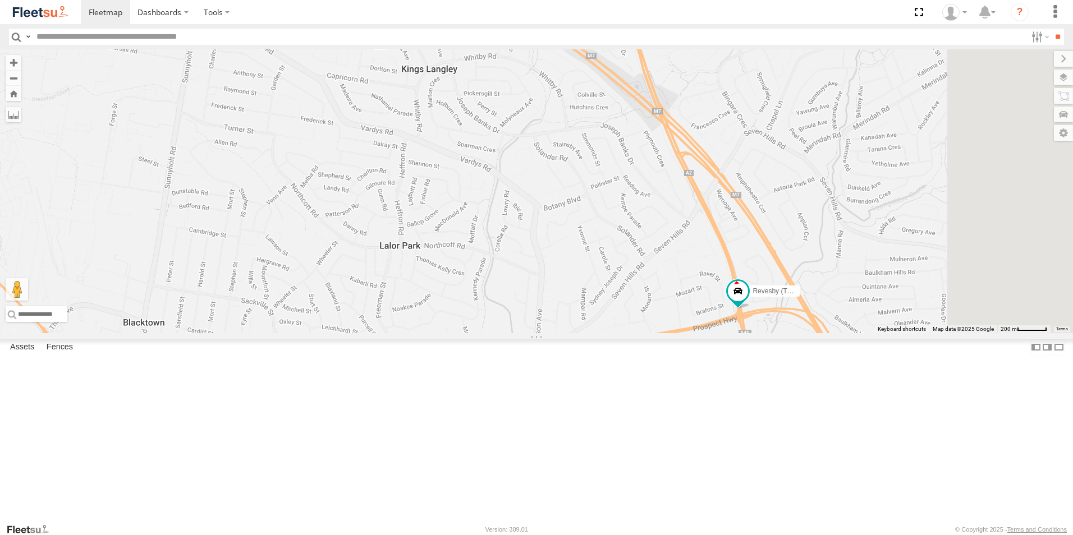
drag, startPoint x: 879, startPoint y: 312, endPoint x: 812, endPoint y: 303, distance: 66.8
click at [812, 303] on div "Brookvale (T10 - Gary) Rural (T08 - Matt) Blacktown #1 (T09 - Brian) Revesby (T…" at bounding box center [536, 191] width 1073 height 284
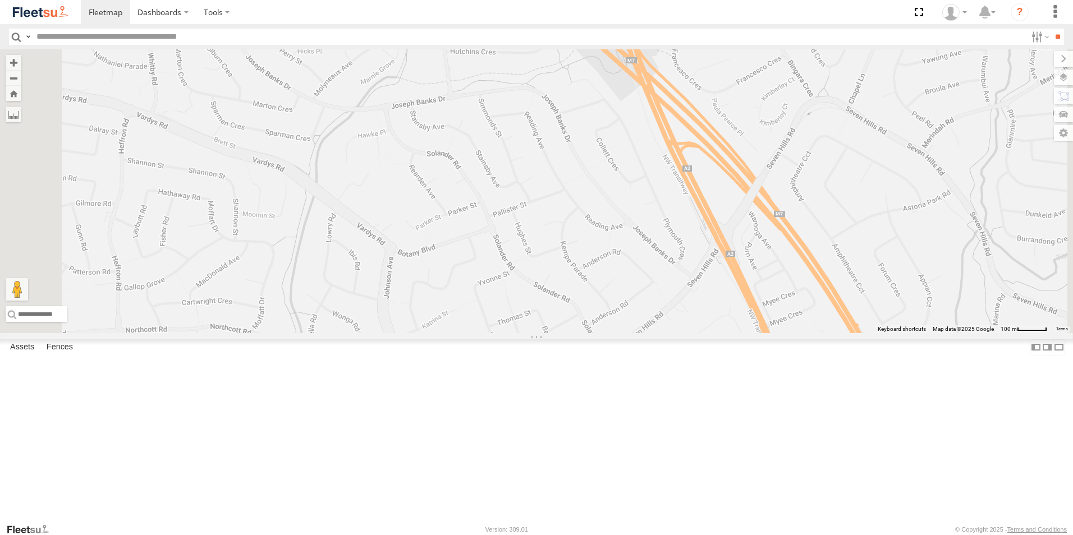
drag, startPoint x: 808, startPoint y: 266, endPoint x: 799, endPoint y: 319, distance: 54.0
click at [799, 319] on div "Brookvale (T10 - Gary) Rural (T08 - Matt) Blacktown #1 (T09 - Brian) Revesby (T…" at bounding box center [536, 191] width 1073 height 284
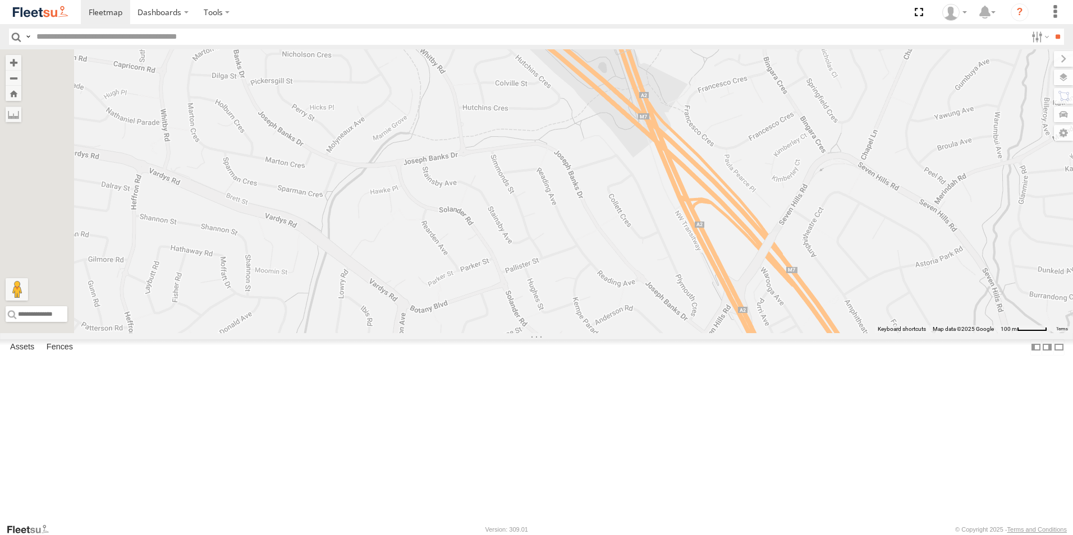
drag, startPoint x: 732, startPoint y: 316, endPoint x: 753, endPoint y: 416, distance: 102.2
click at [755, 333] on div "Brookvale (T10 - Gary) Rural (T08 - Matt) Blacktown #1 (T09 - Brian) Revesby (T…" at bounding box center [536, 191] width 1073 height 284
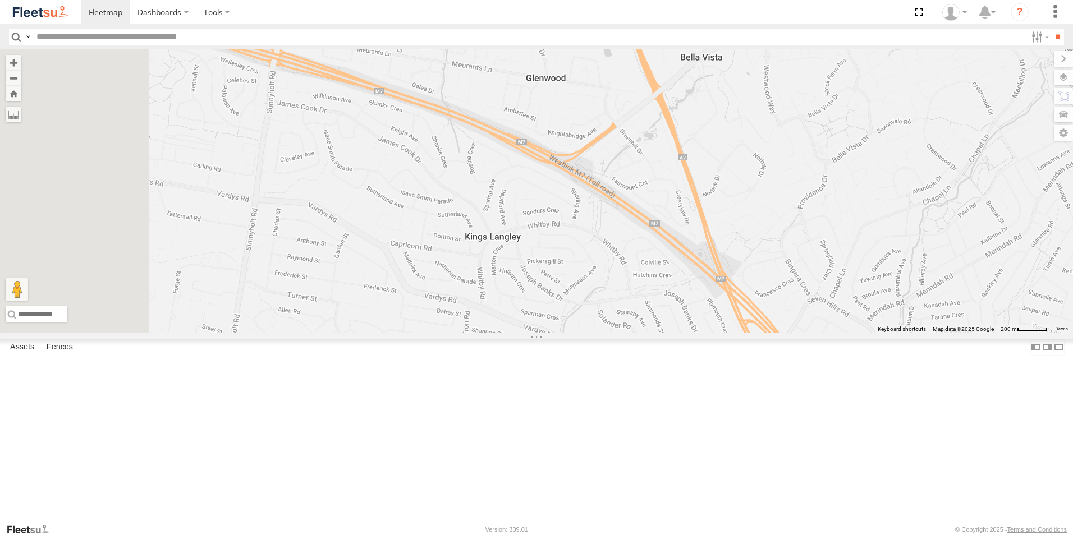
drag, startPoint x: 712, startPoint y: 345, endPoint x: 829, endPoint y: 386, distance: 123.1
click at [829, 333] on div "Brookvale (T10 - Gary) Rural (T08 - Matt) Blacktown #1 (T09 - Brian) Revesby (T…" at bounding box center [536, 191] width 1073 height 284
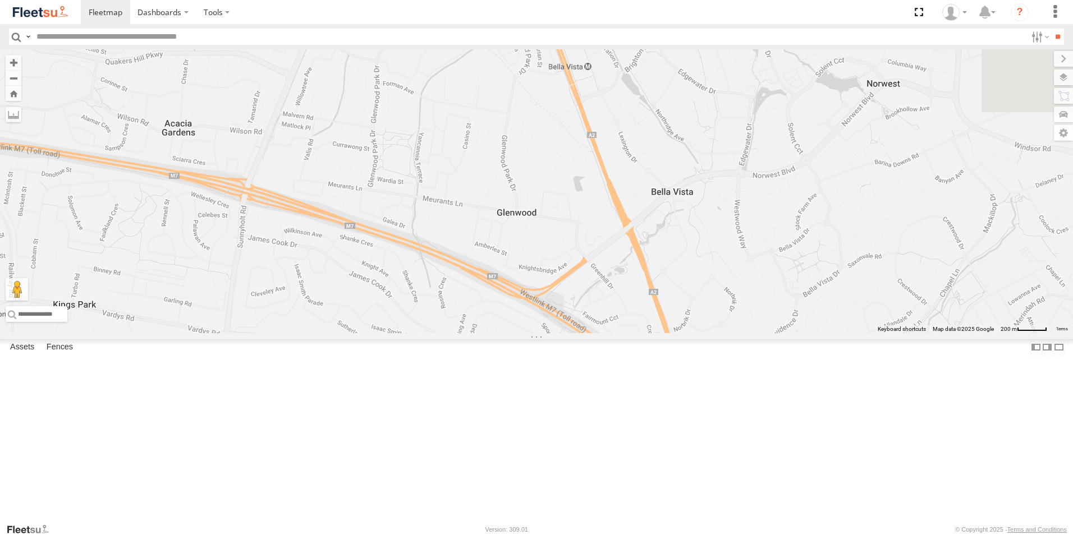
drag, startPoint x: 703, startPoint y: 323, endPoint x: 641, endPoint y: 456, distance: 147.1
click at [641, 333] on div "Brookvale (T10 - Gary) Rural (T08 - Matt) Blacktown #1 (T09 - Brian) Revesby (T…" at bounding box center [536, 191] width 1073 height 284
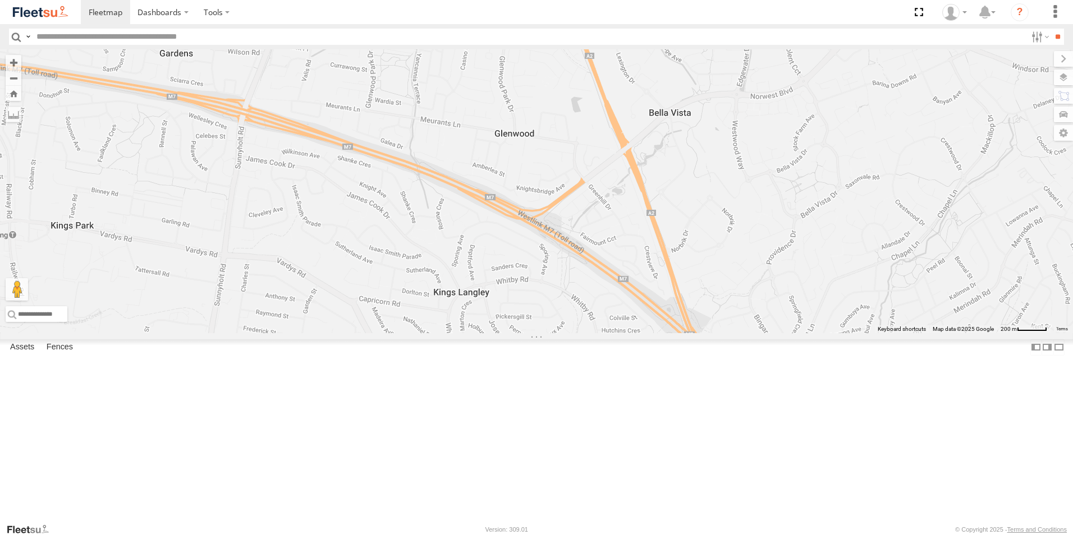
drag, startPoint x: 621, startPoint y: 367, endPoint x: 619, endPoint y: 257, distance: 110.0
click at [619, 257] on div "Brookvale (T10 - Gary) Rural (T08 - Matt) Blacktown #1 (T09 - Brian) Revesby (T…" at bounding box center [536, 191] width 1073 height 284
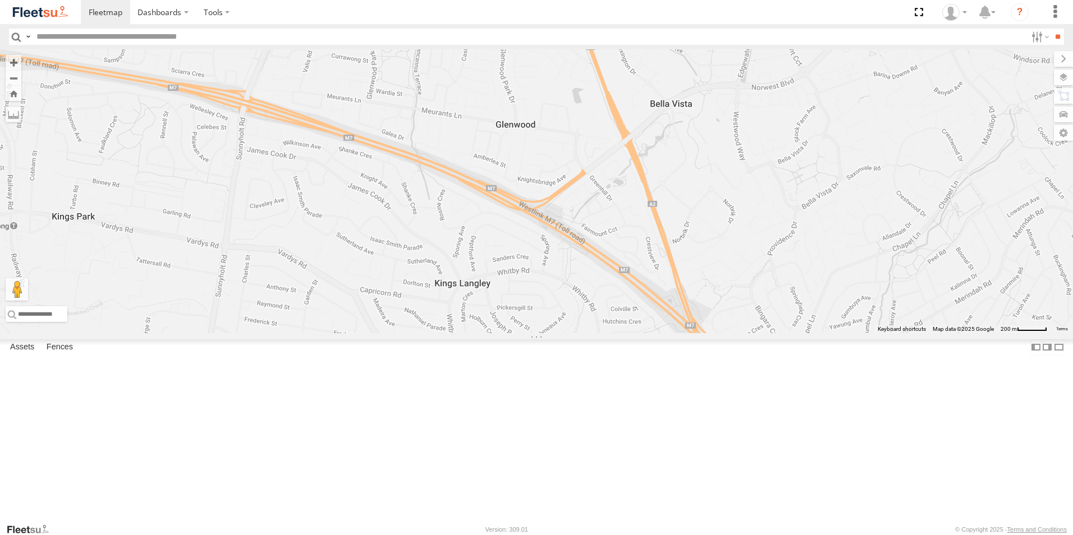
drag, startPoint x: 641, startPoint y: 327, endPoint x: 506, endPoint y: 135, distance: 234.4
click at [506, 135] on div "Brookvale (T10 - Gary) Rural (T08 - Matt) Blacktown #1 (T09 - Brian) Revesby (T…" at bounding box center [536, 191] width 1073 height 284
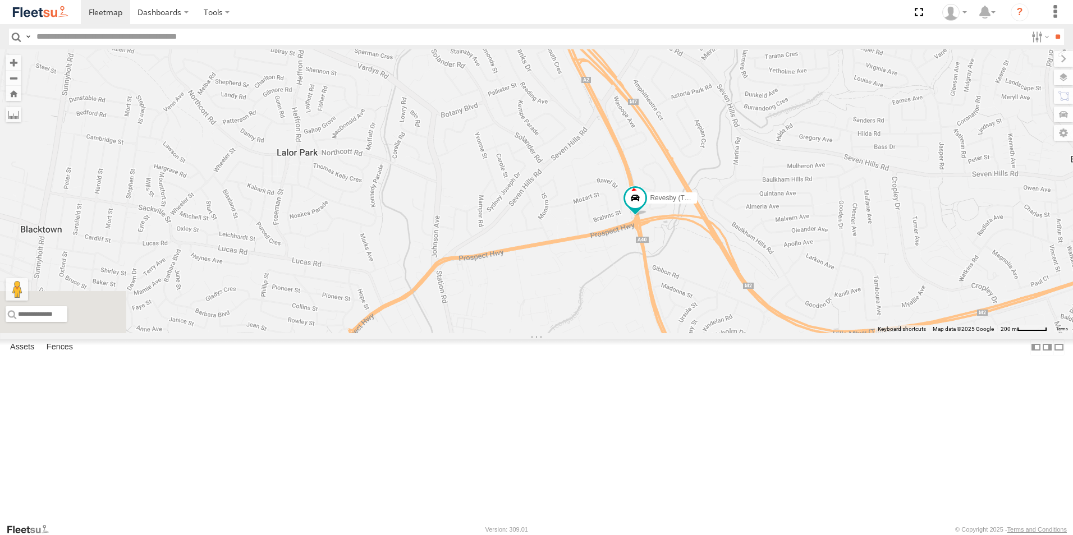
drag, startPoint x: 434, startPoint y: 185, endPoint x: 524, endPoint y: 162, distance: 92.7
click at [524, 162] on div "Brookvale (T10 - Gary) Rural (T08 - Matt) Blacktown #1 (T09 - Brian) Revesby (T…" at bounding box center [536, 191] width 1073 height 284
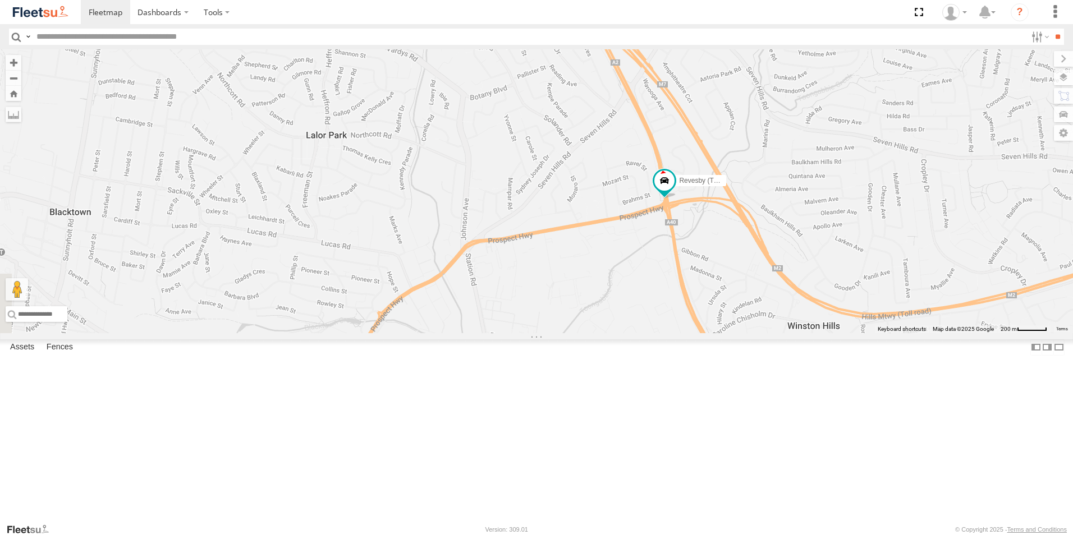
drag, startPoint x: 507, startPoint y: 299, endPoint x: 567, endPoint y: 282, distance: 63.0
click at [581, 278] on div "Brookvale (T10 - Gary) Rural (T08 - Matt) Blacktown #1 (T09 - Brian) Revesby (T…" at bounding box center [536, 191] width 1073 height 284
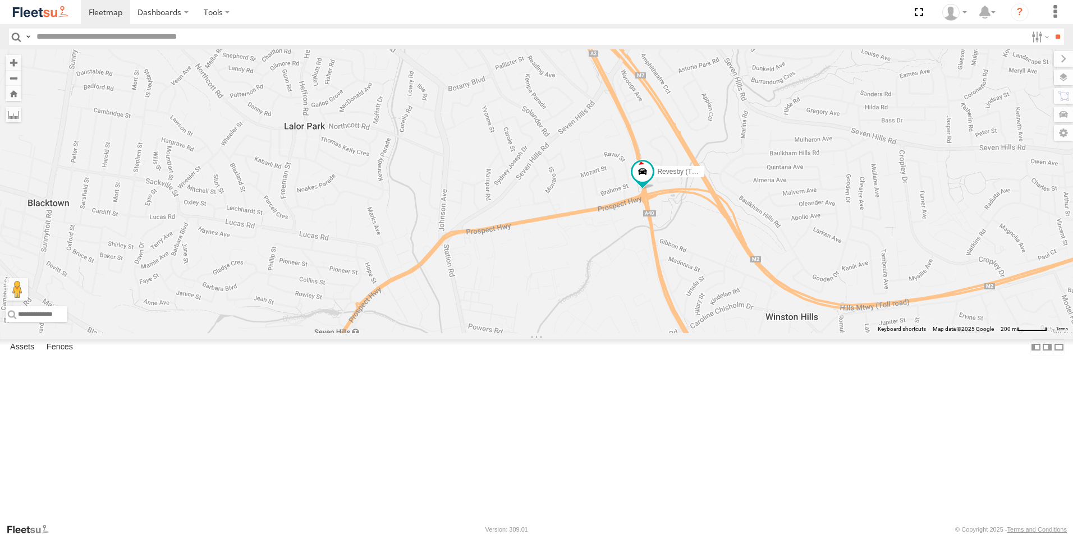
drag, startPoint x: 803, startPoint y: 273, endPoint x: 710, endPoint y: 285, distance: 94.4
click at [710, 285] on div "Brookvale (T10 - Gary) Rural (T08 - Matt) Blacktown #1 (T09 - Brian) Revesby (T…" at bounding box center [536, 191] width 1073 height 284
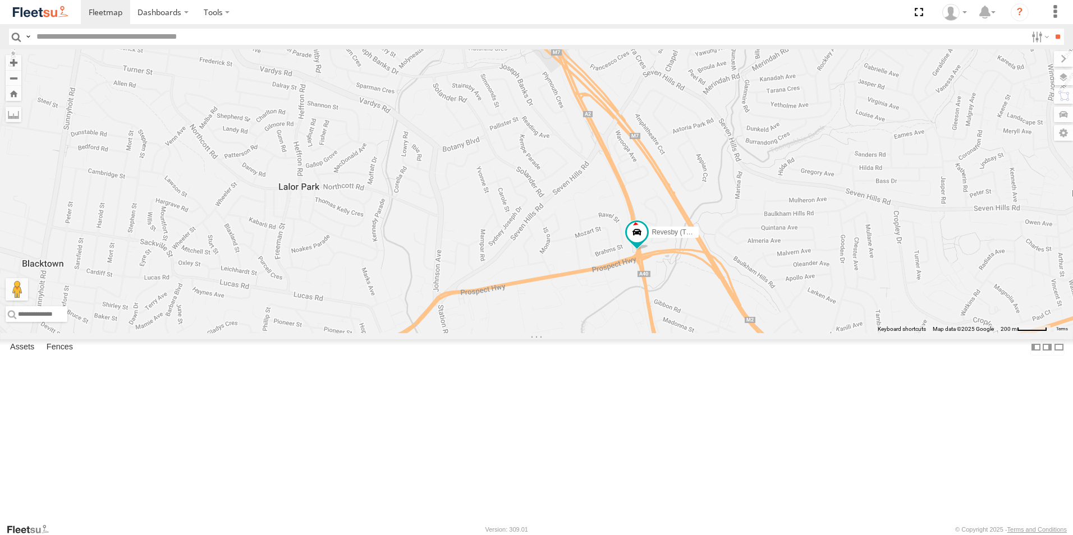
drag, startPoint x: 683, startPoint y: 241, endPoint x: 677, endPoint y: 307, distance: 66.0
click at [677, 307] on div "Brookvale (T10 - Gary) Rural (T08 - Matt) Blacktown #1 (T09 - Brian) Revesby (T…" at bounding box center [536, 191] width 1073 height 284
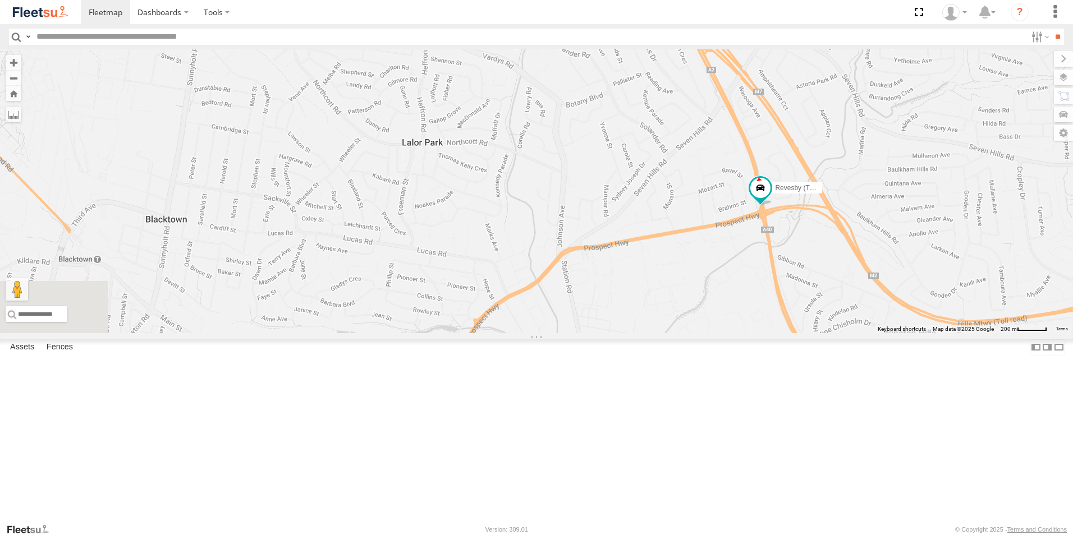
drag, startPoint x: 636, startPoint y: 242, endPoint x: 759, endPoint y: 199, distance: 131.0
click at [759, 199] on div "Brookvale (T10 - Gary) Rural (T08 - Matt) Blacktown #1 (T09 - Brian) Revesby (T…" at bounding box center [536, 191] width 1073 height 284
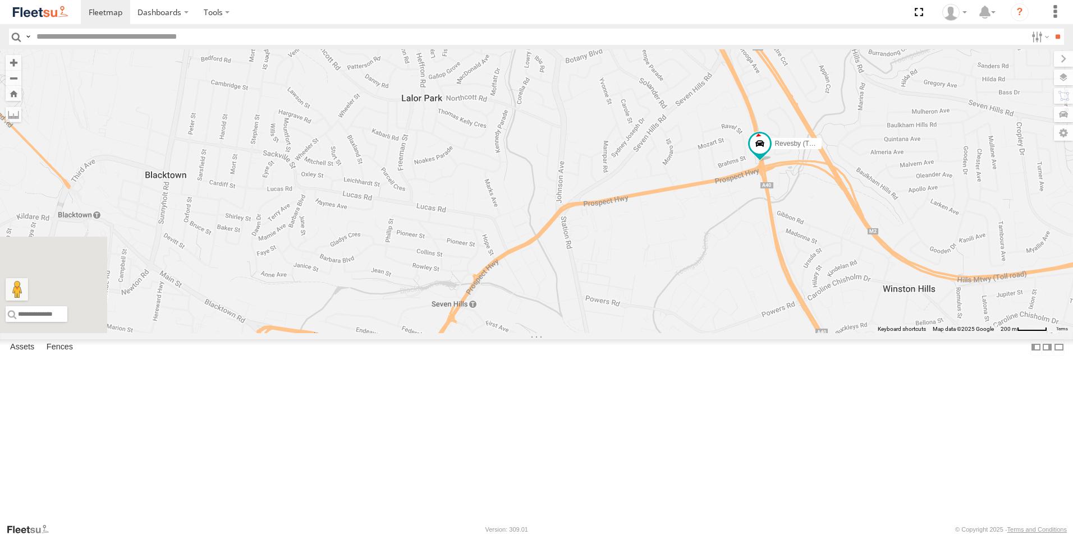
drag, startPoint x: 760, startPoint y: 276, endPoint x: 760, endPoint y: 204, distance: 72.4
click at [761, 207] on div "Brookvale (T10 - Gary) Rural (T08 - Matt) Blacktown #1 (T09 - Brian) Revesby (T…" at bounding box center [536, 191] width 1073 height 284
